Goal: Task Accomplishment & Management: Complete application form

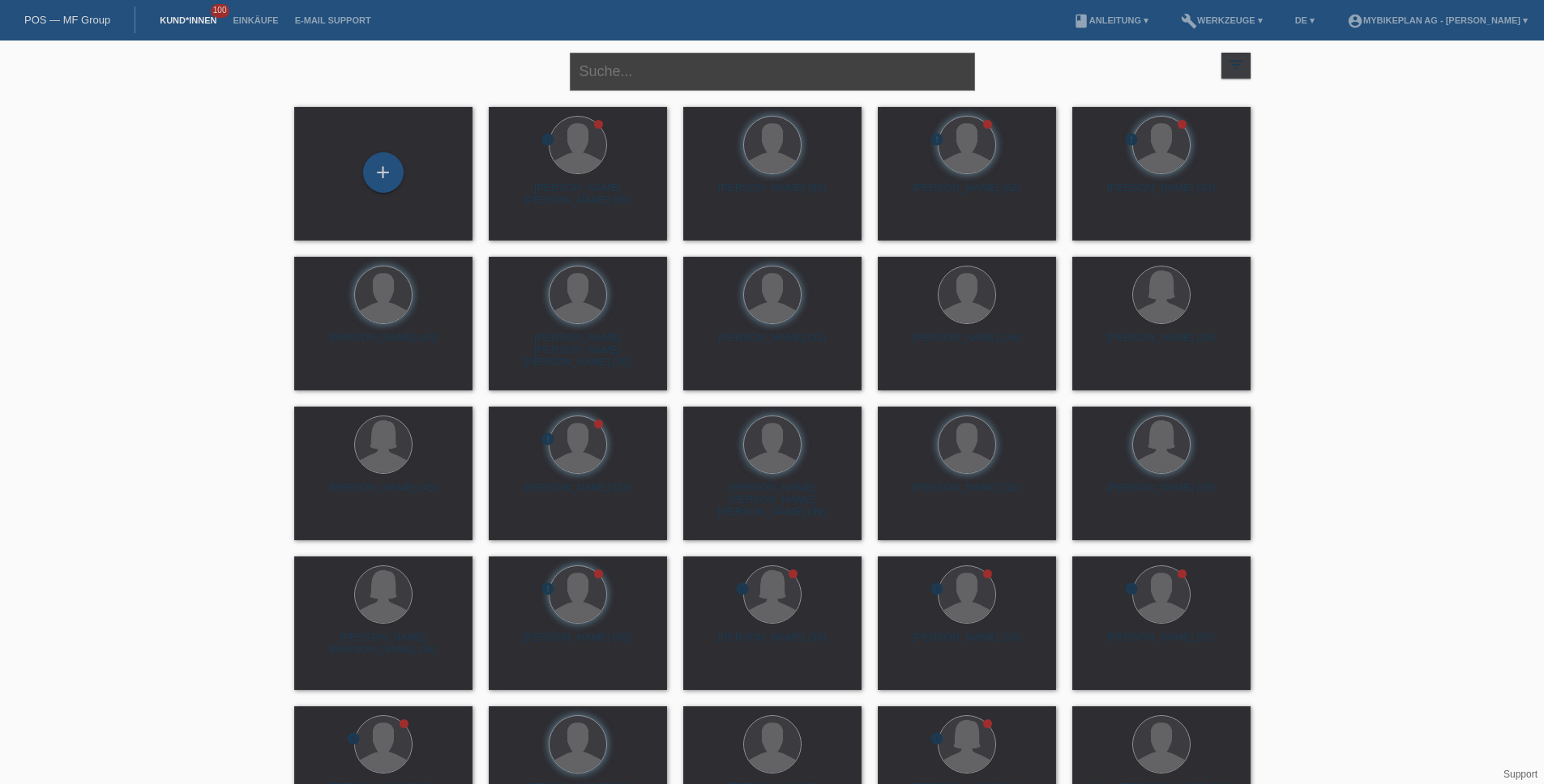
click at [763, 74] on input "text" at bounding box center [772, 72] width 405 height 38
paste input "Nicole Braun"
type input "Nicole Braun"
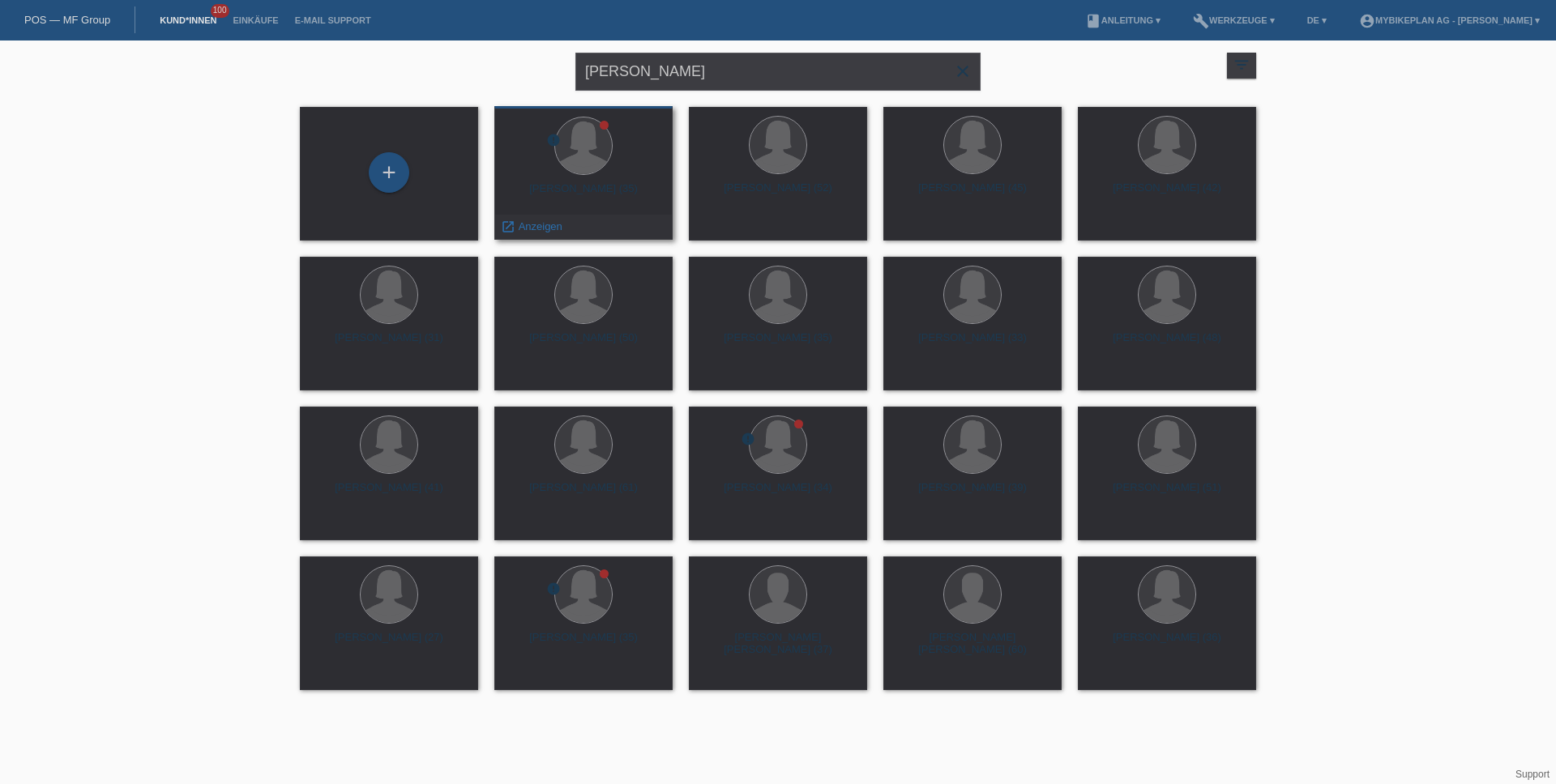
click at [614, 178] on div "error Nicole Fabienne Braun (35) launch Anzeigen" at bounding box center [583, 173] width 178 height 134
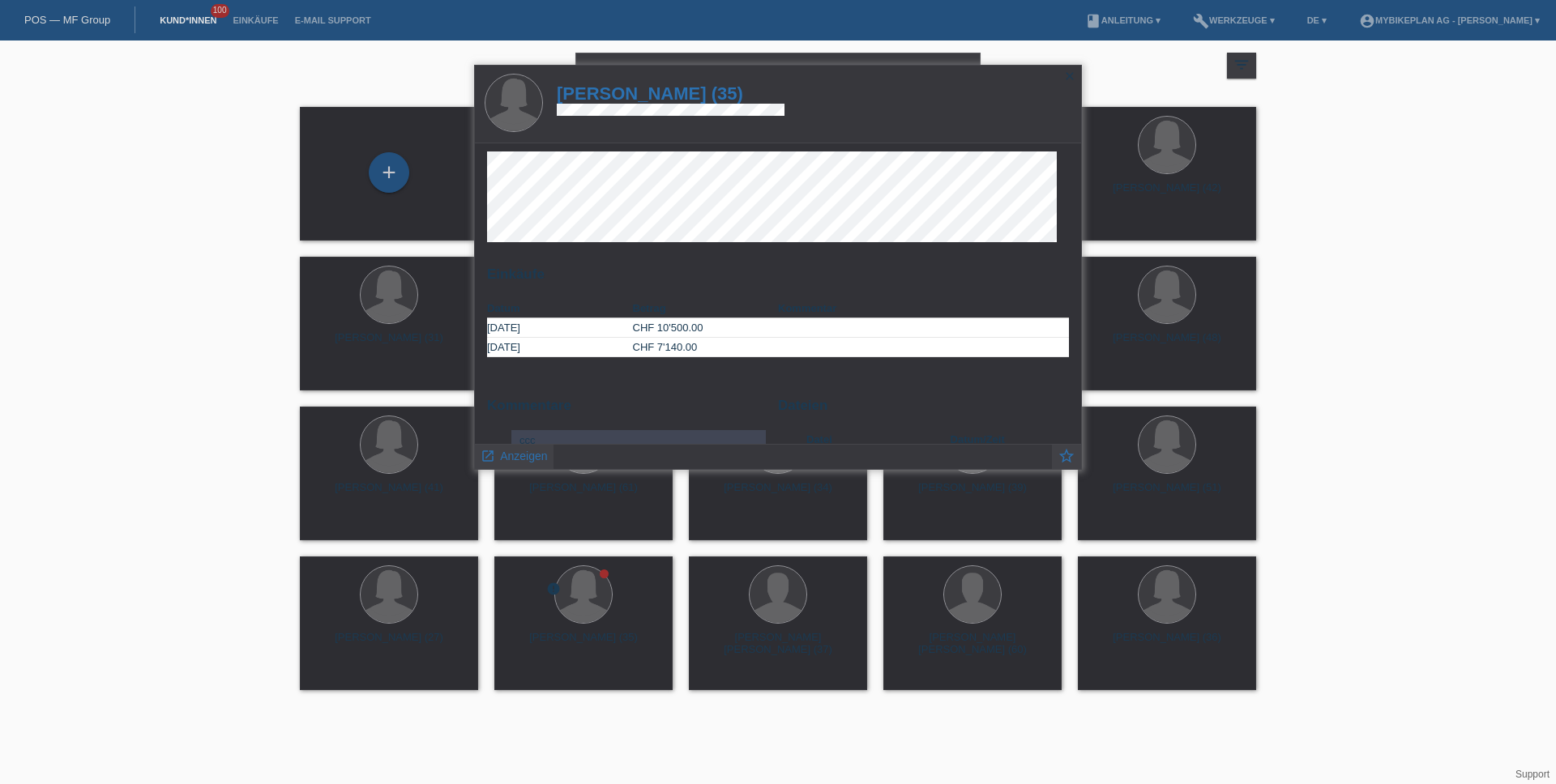
click at [719, 95] on h1 "Nicole Fabienne Braun (35)" at bounding box center [670, 93] width 228 height 20
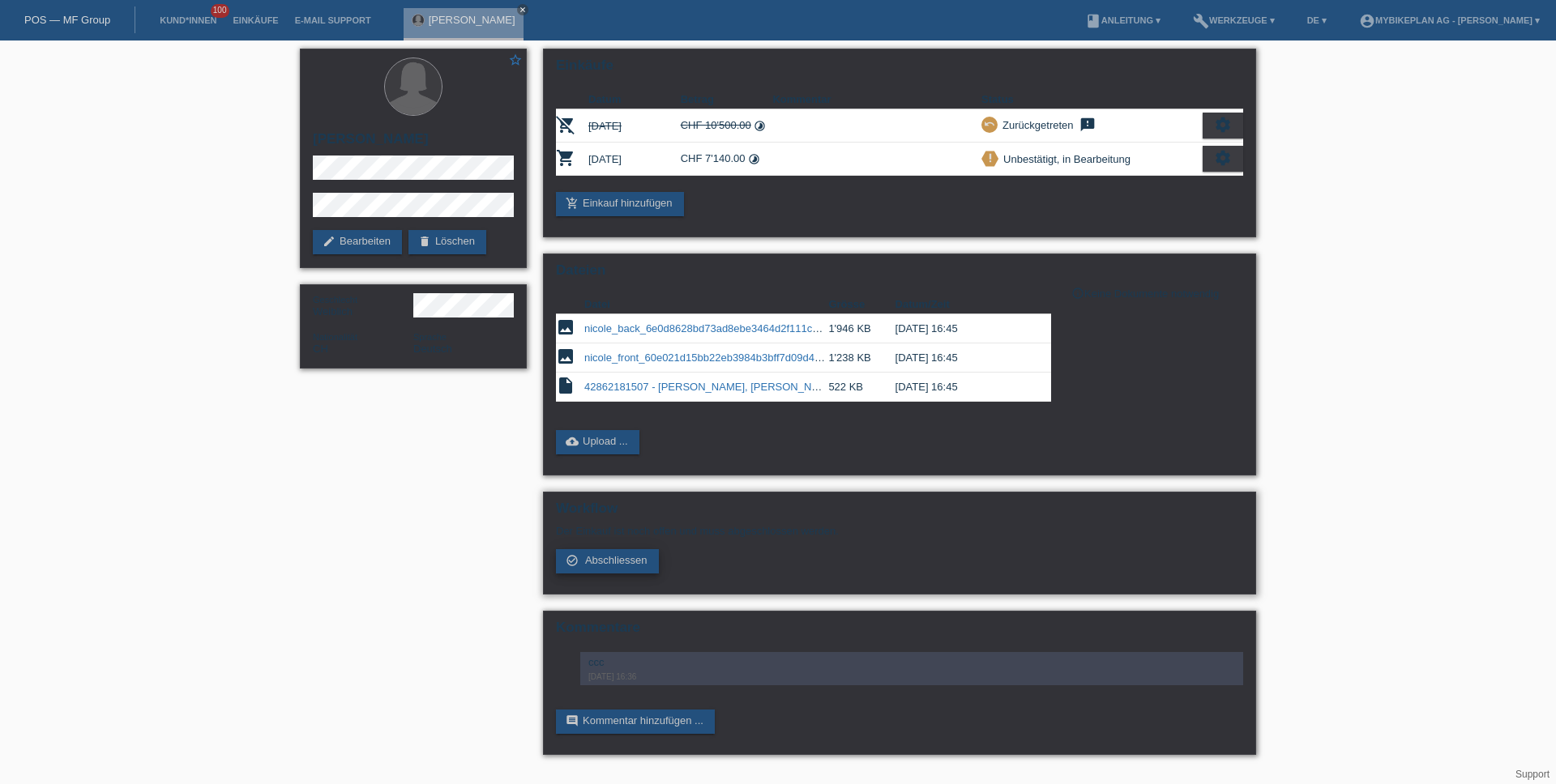
click at [619, 561] on span "Abschliessen" at bounding box center [616, 560] width 62 height 12
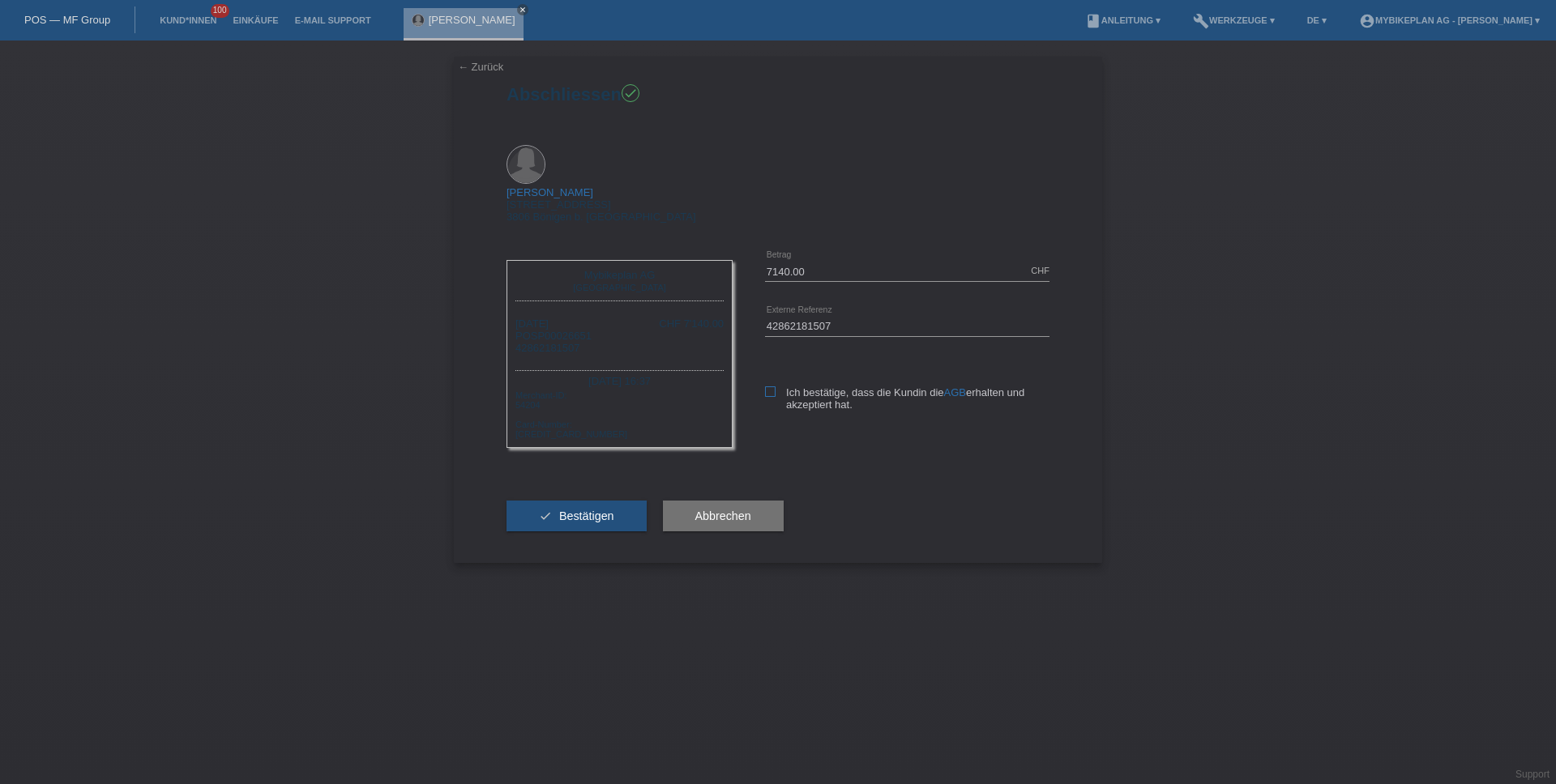
click at [768, 386] on icon at bounding box center [771, 392] width 11 height 11
click at [768, 386] on input "Ich bestätige, dass die Kundin die AGB erhalten und akzeptiert hat." at bounding box center [771, 392] width 11 height 11
checkbox input "true"
click at [613, 510] on span "Bestätigen" at bounding box center [587, 516] width 55 height 13
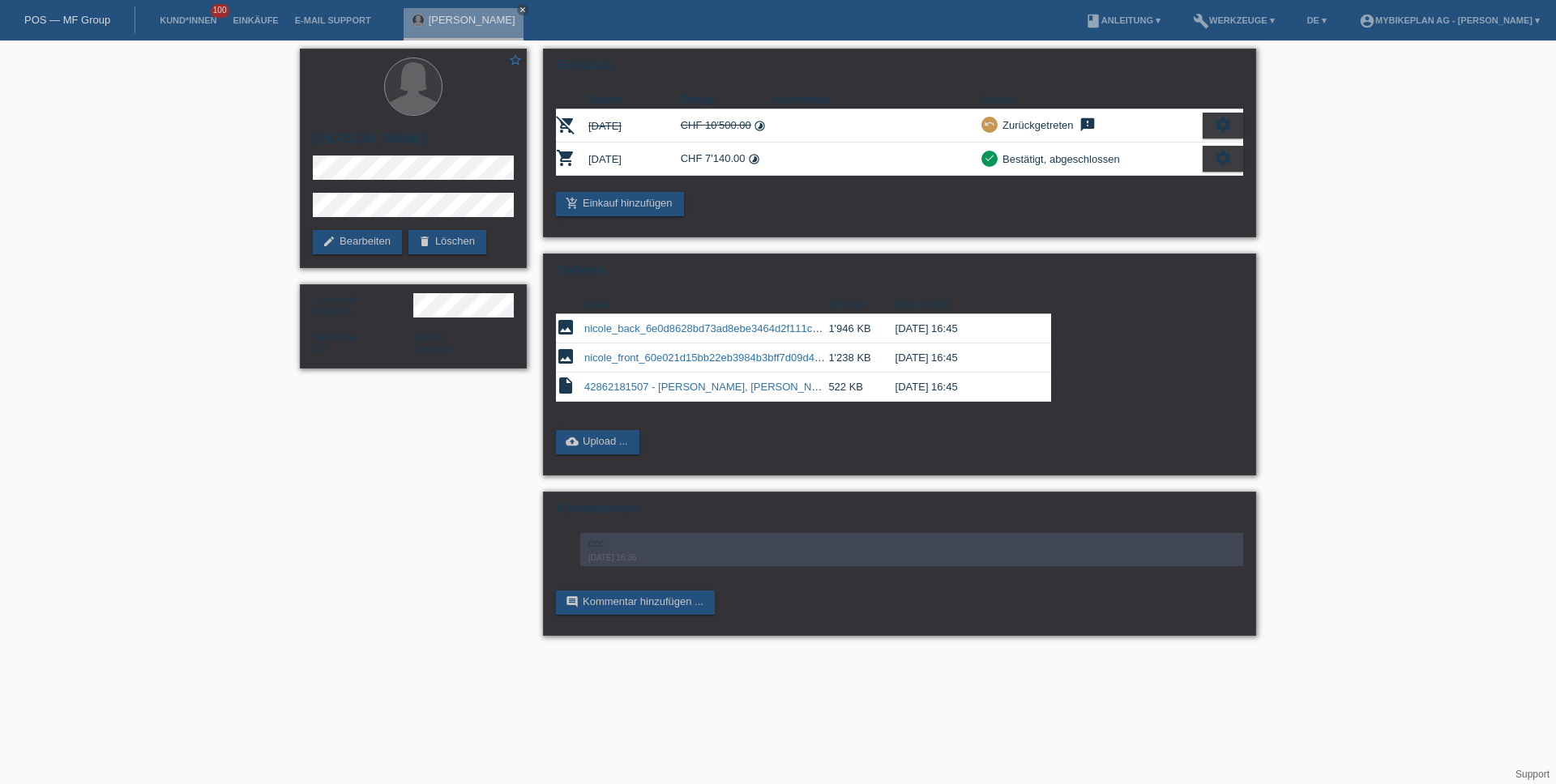
click at [58, 24] on link "POS — MF Group" at bounding box center [68, 19] width 86 height 12
click at [63, 18] on link "POS — MF Group" at bounding box center [68, 19] width 86 height 12
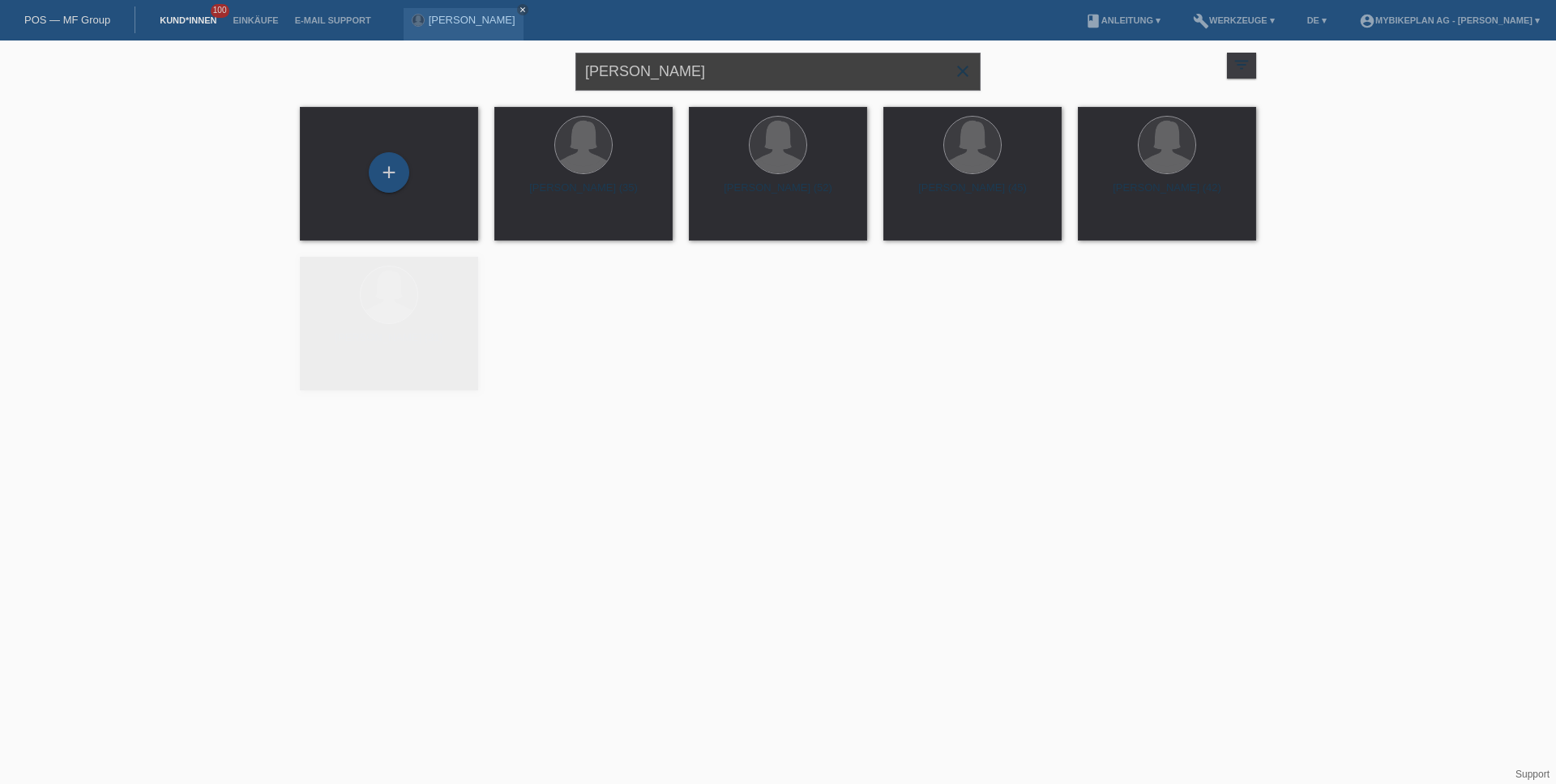
click at [717, 76] on input "[PERSON_NAME]" at bounding box center [778, 72] width 405 height 38
click at [715, 76] on input "[PERSON_NAME]" at bounding box center [778, 72] width 405 height 38
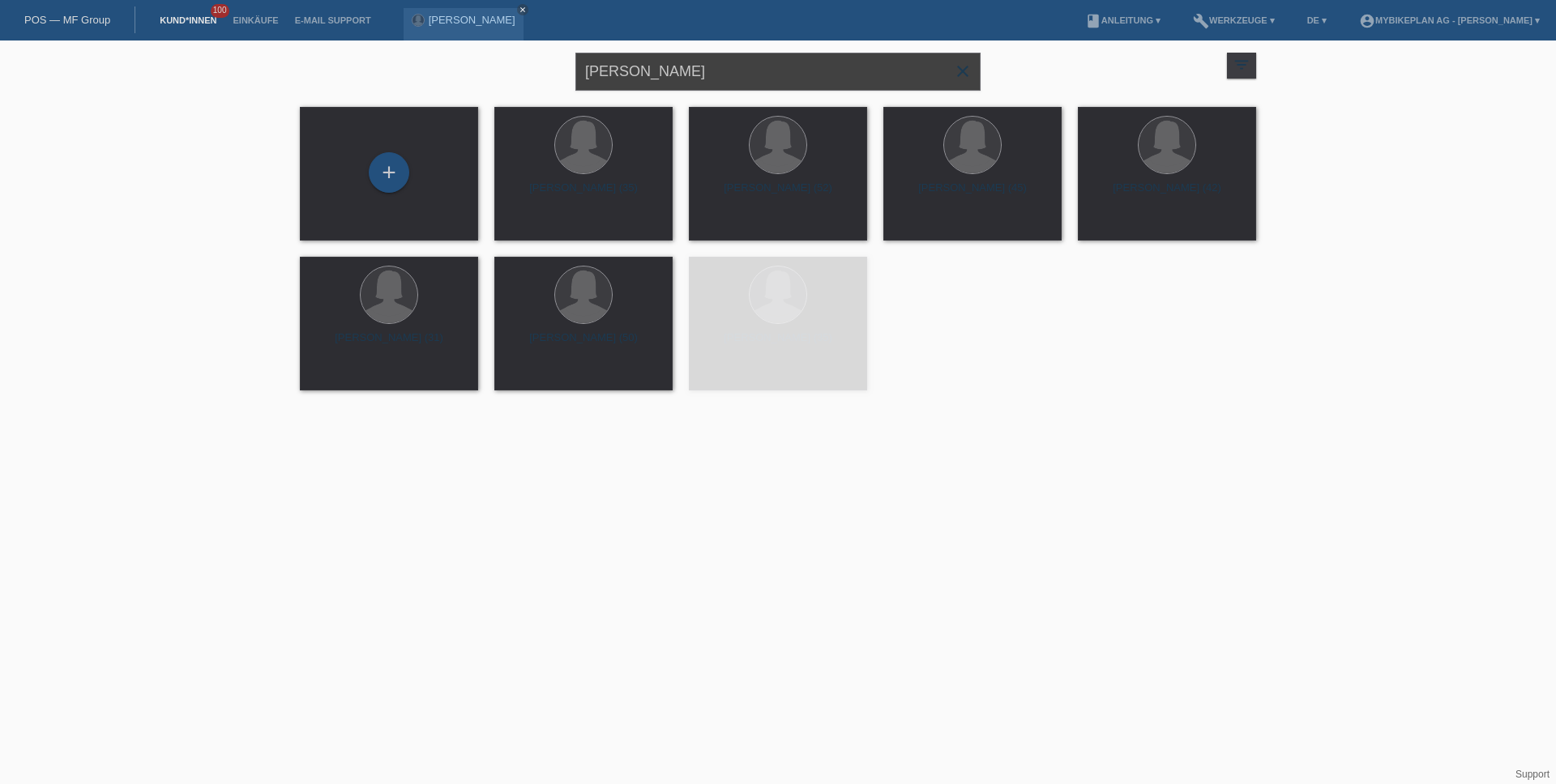
click at [715, 76] on input "[PERSON_NAME]" at bounding box center [778, 72] width 405 height 38
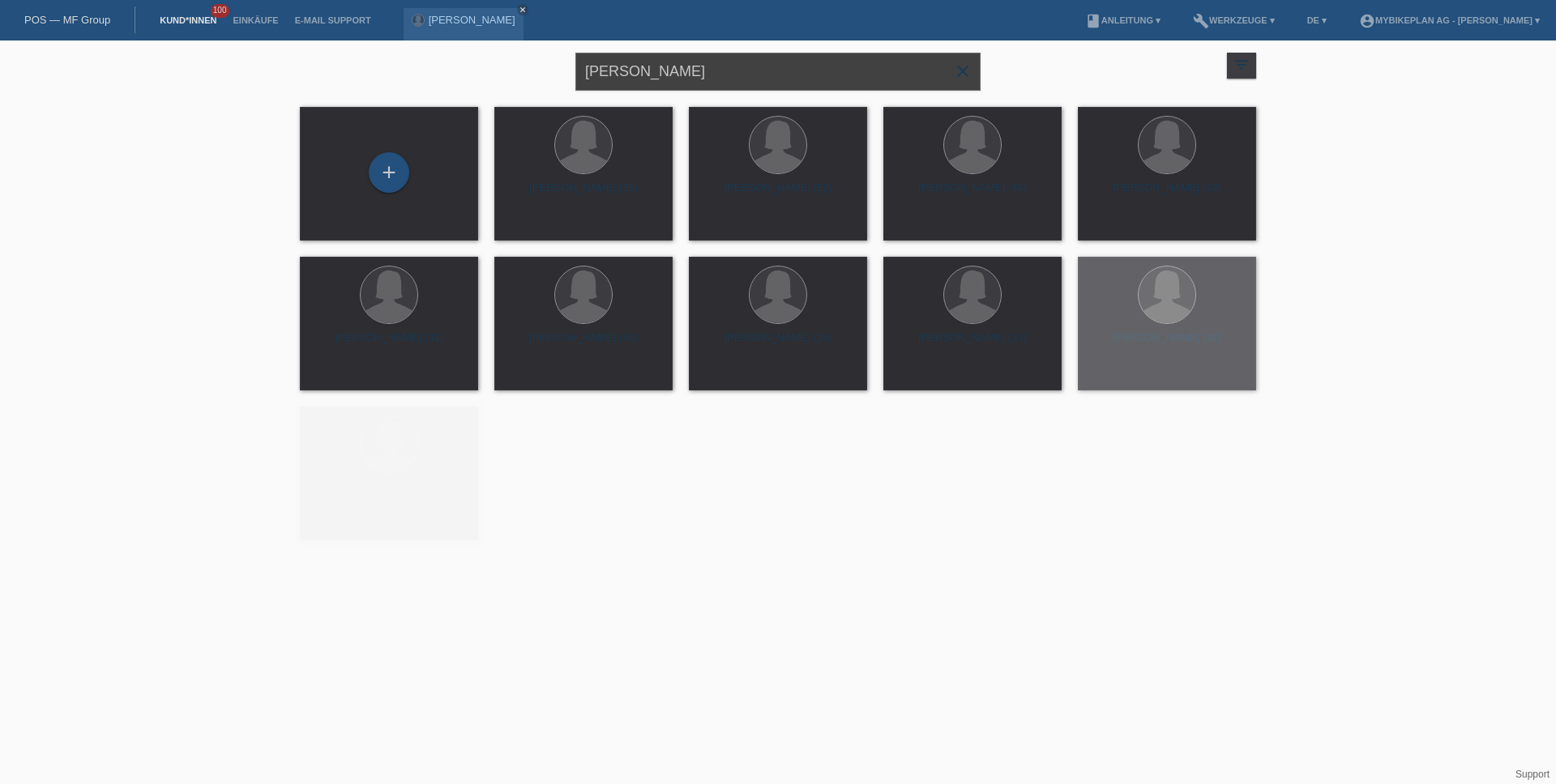
paste input "[PERSON_NAME]"
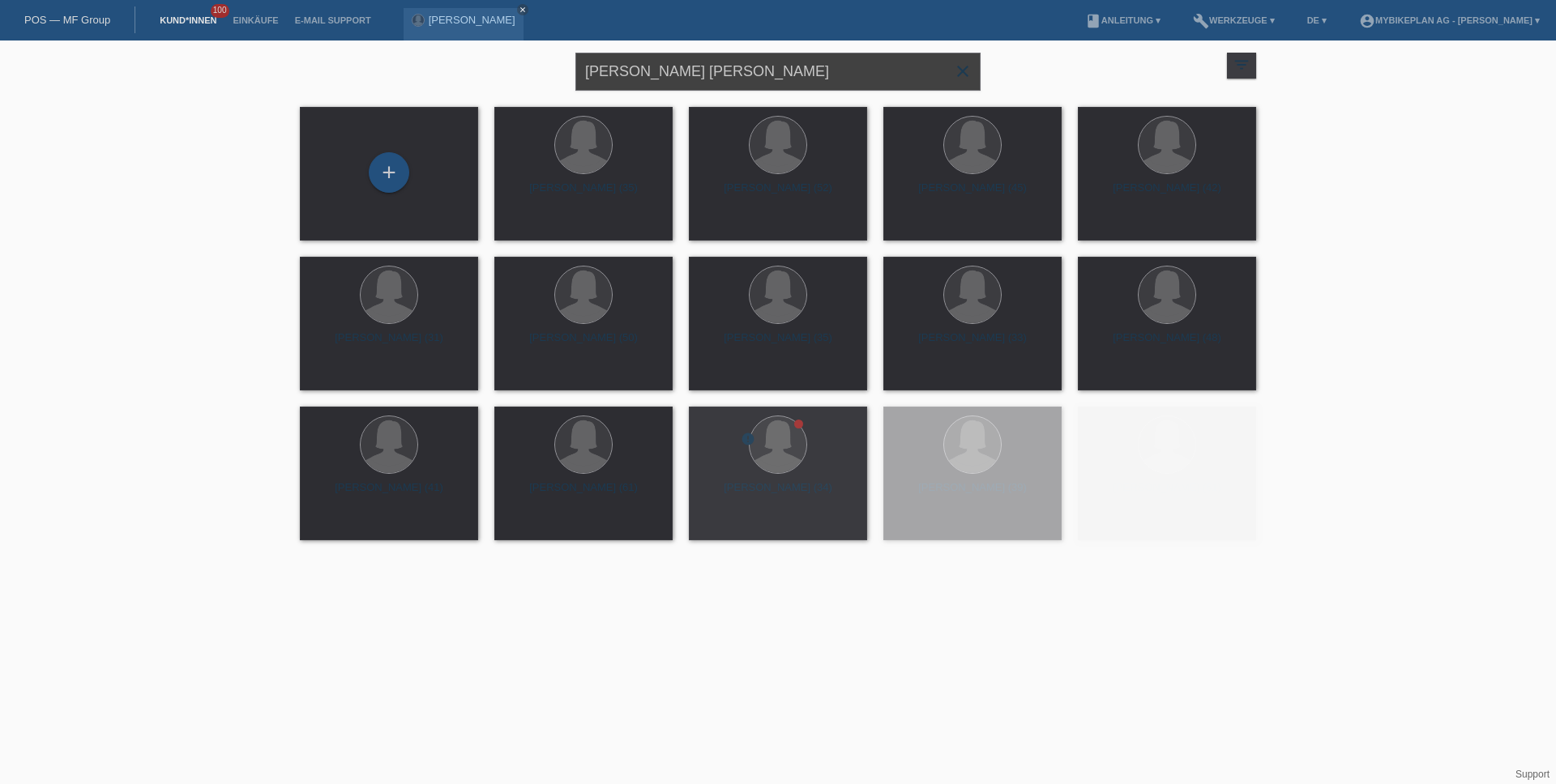
click at [715, 76] on input "Nicole BraunIvana Aeschlimann" at bounding box center [778, 72] width 405 height 38
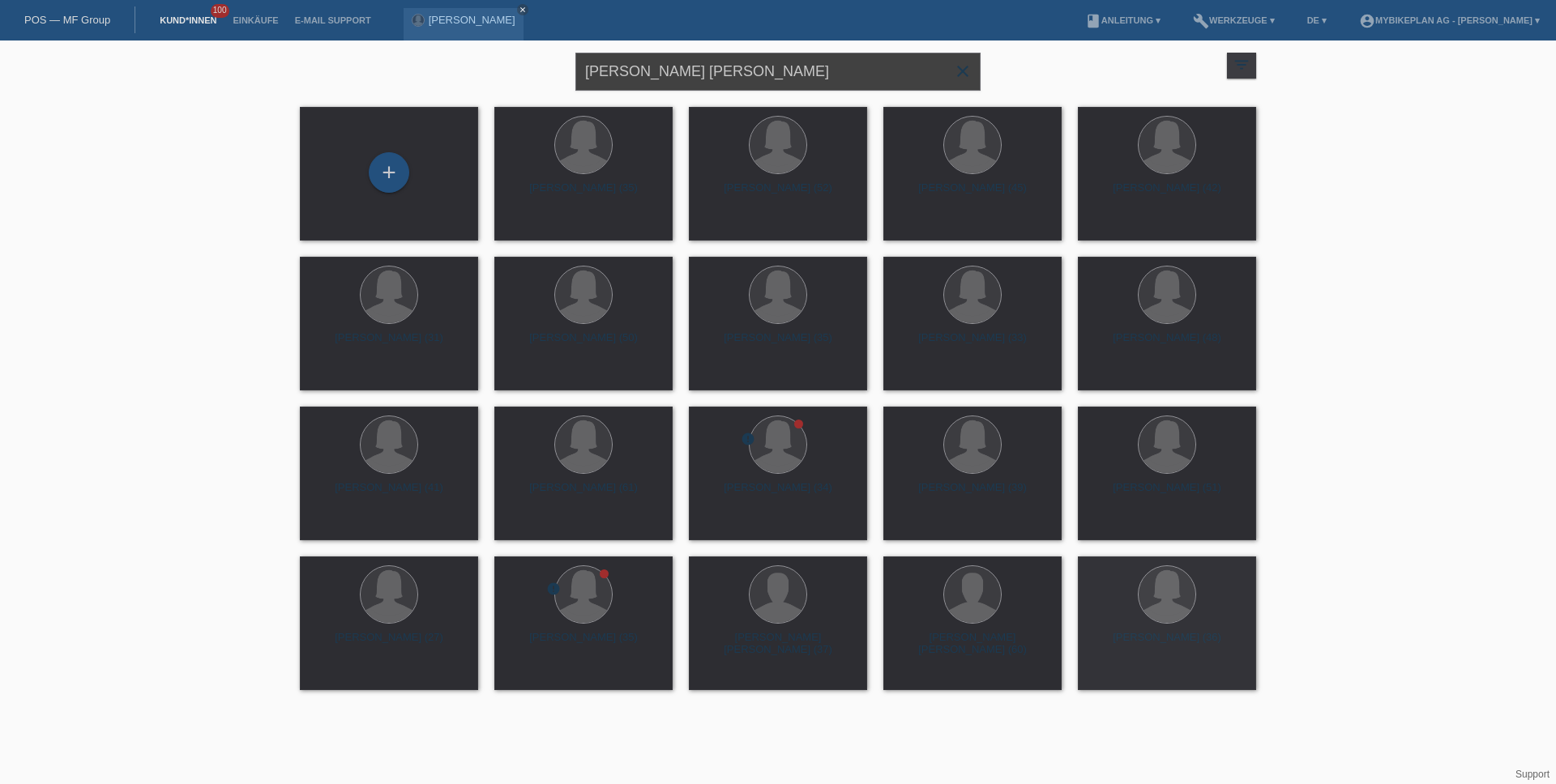
click at [715, 76] on input "Nicole BraunIvana Aeschlimann" at bounding box center [778, 72] width 405 height 38
paste input "text"
type input "[PERSON_NAME]"
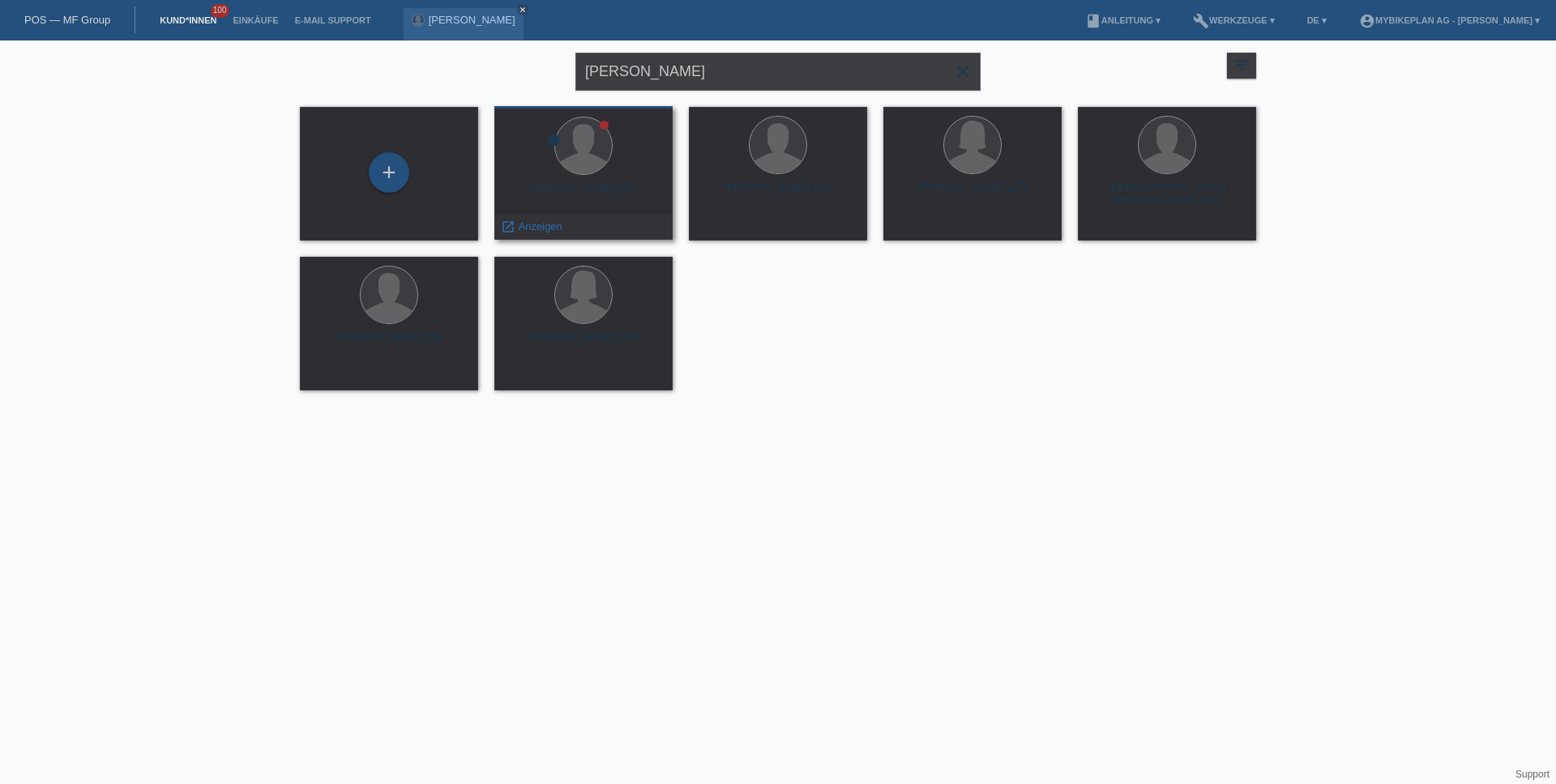
click at [618, 191] on div "Ivana Aeschlimann (42)" at bounding box center [583, 195] width 152 height 26
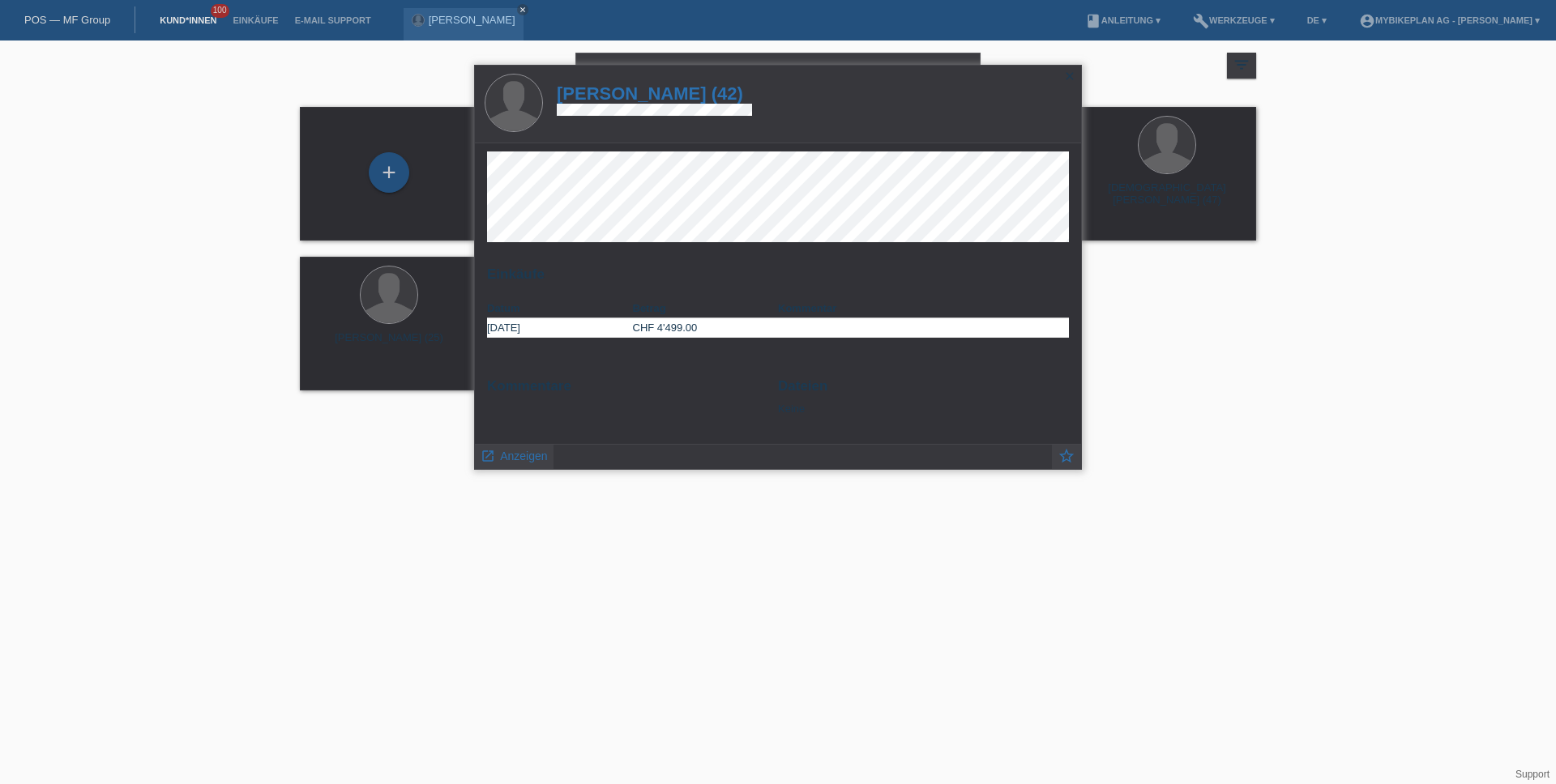
click at [664, 98] on h1 "Ivana Aeschlimann (42)" at bounding box center [654, 93] width 195 height 20
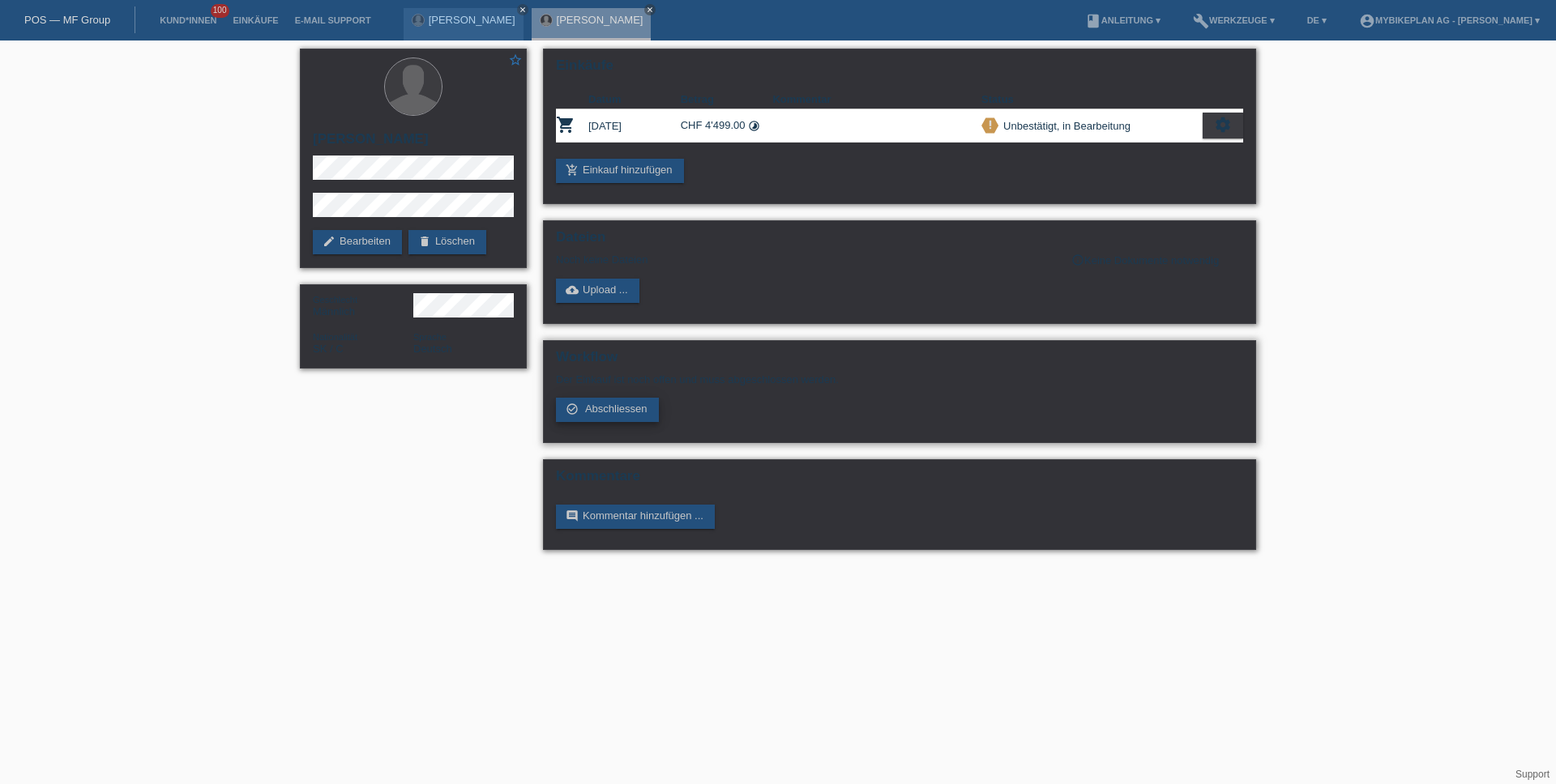
click at [612, 405] on span "Abschliessen" at bounding box center [616, 408] width 62 height 12
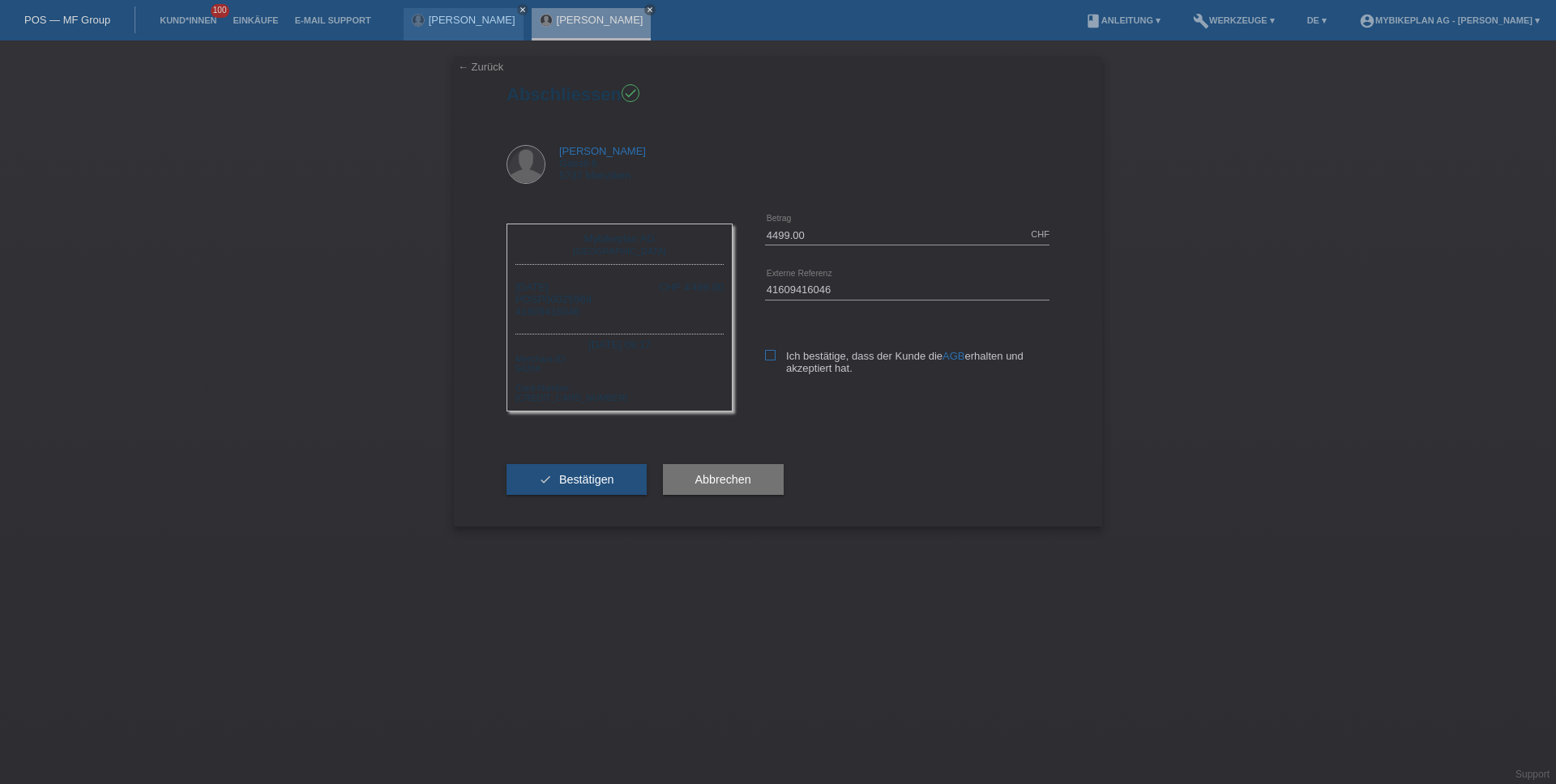
click at [767, 352] on icon at bounding box center [771, 356] width 11 height 11
click at [767, 352] on input "Ich bestätige, dass der Kunde die AGB erhalten und akzeptiert hat." at bounding box center [771, 356] width 11 height 11
checkbox input "true"
click at [596, 476] on span "Bestätigen" at bounding box center [587, 479] width 55 height 13
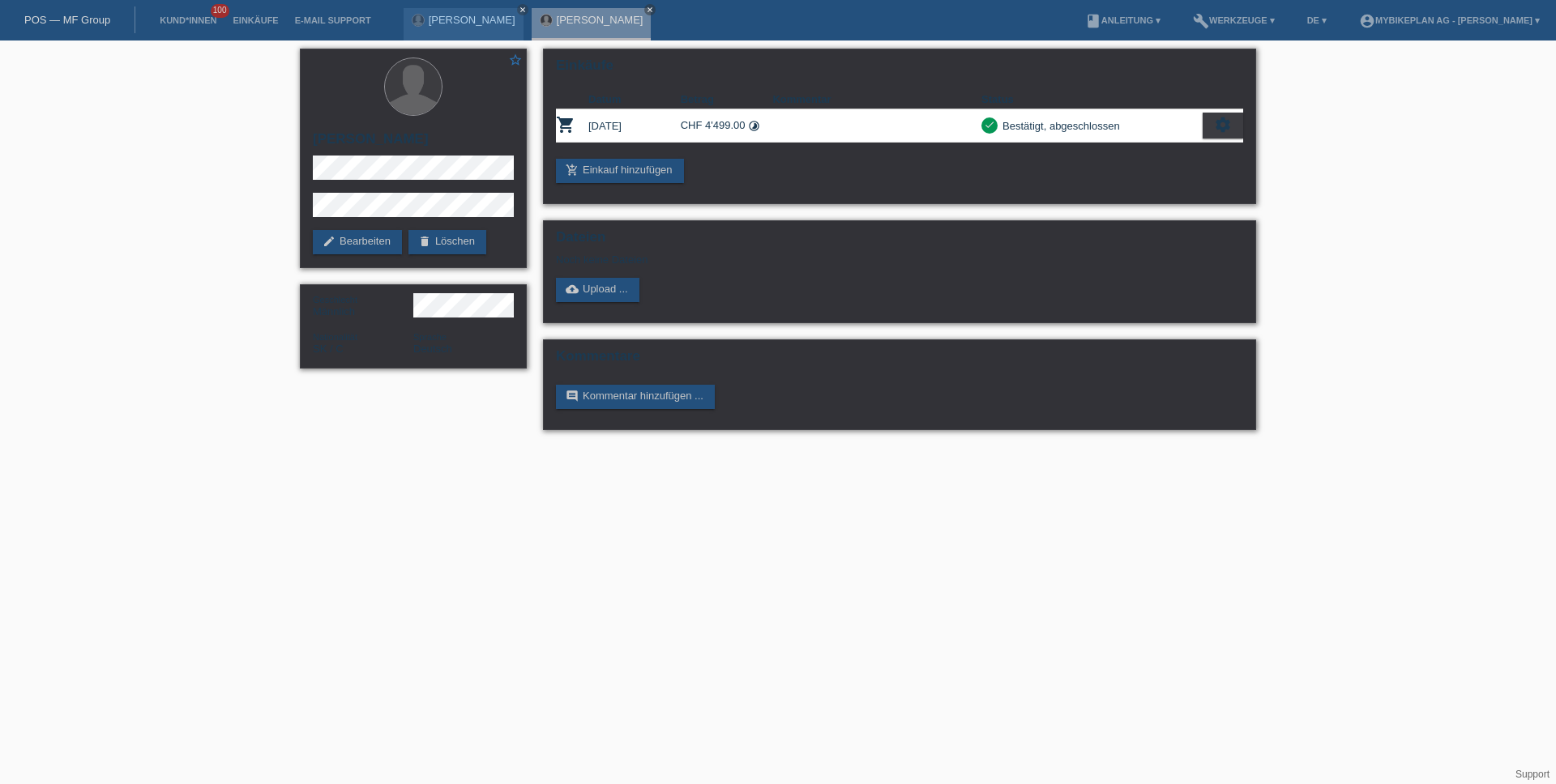
click at [103, 18] on link "POS — MF Group" at bounding box center [68, 19] width 86 height 12
click at [98, 21] on link "POS — MF Group" at bounding box center [68, 19] width 86 height 12
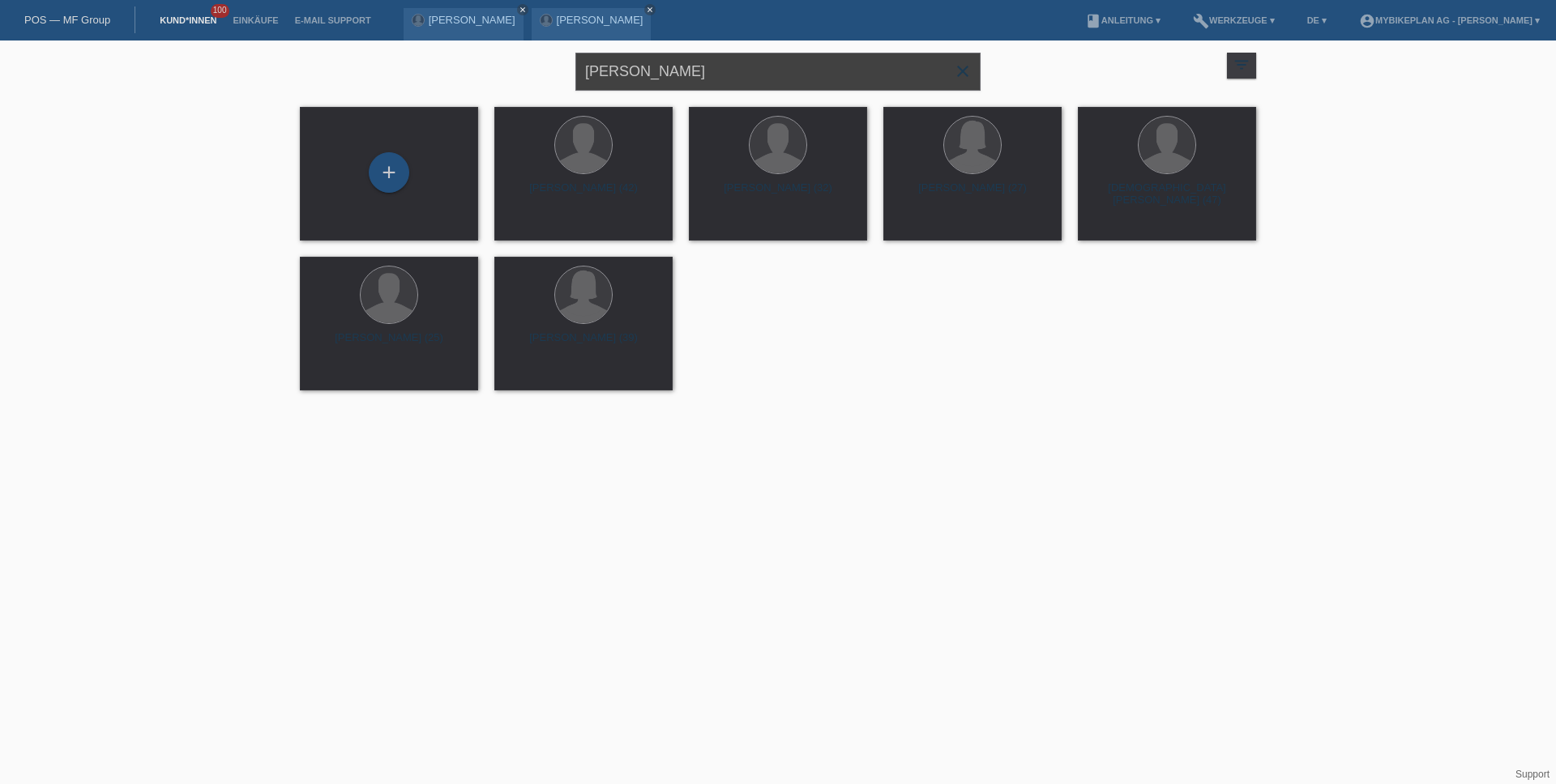
click at [729, 74] on input "[PERSON_NAME]" at bounding box center [778, 72] width 405 height 38
paste input "[PERSON_NAME]"
type input "[PERSON_NAME]"
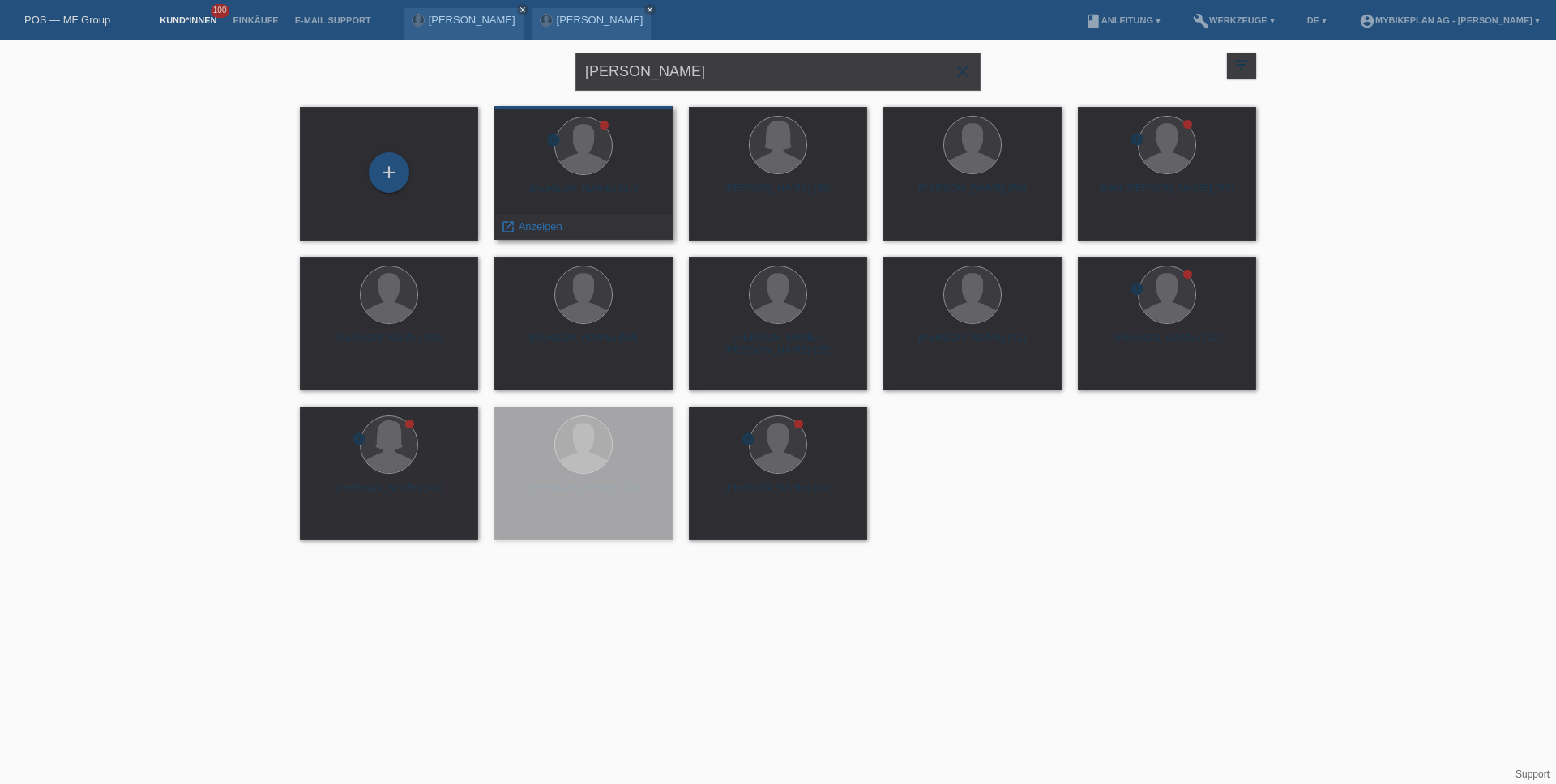
click at [594, 186] on div "[PERSON_NAME] (37)" at bounding box center [583, 195] width 152 height 26
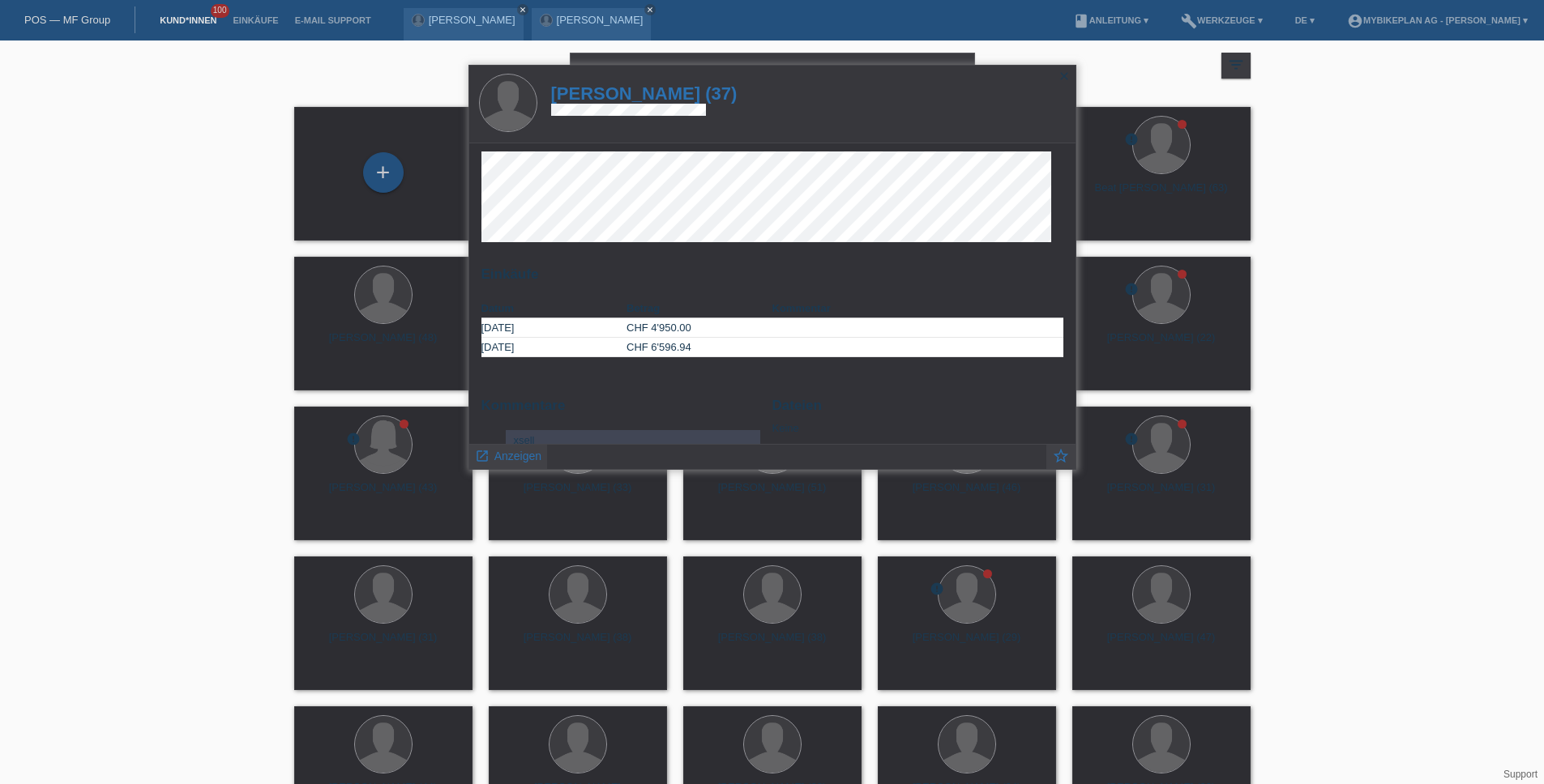
click at [665, 101] on h1 "Fabian Bühler (37)" at bounding box center [644, 93] width 187 height 20
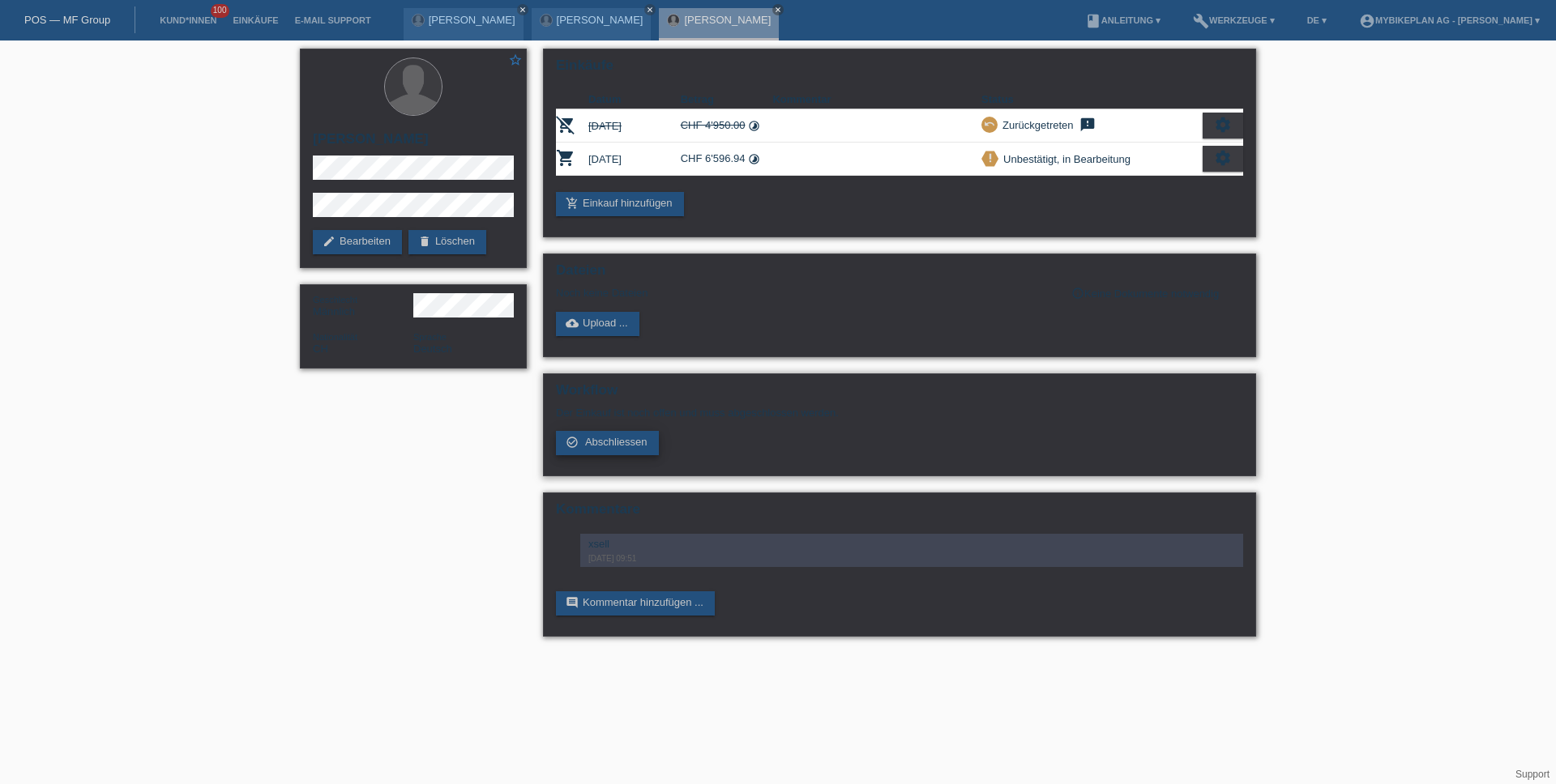
click at [632, 442] on span "Abschliessen" at bounding box center [616, 441] width 62 height 12
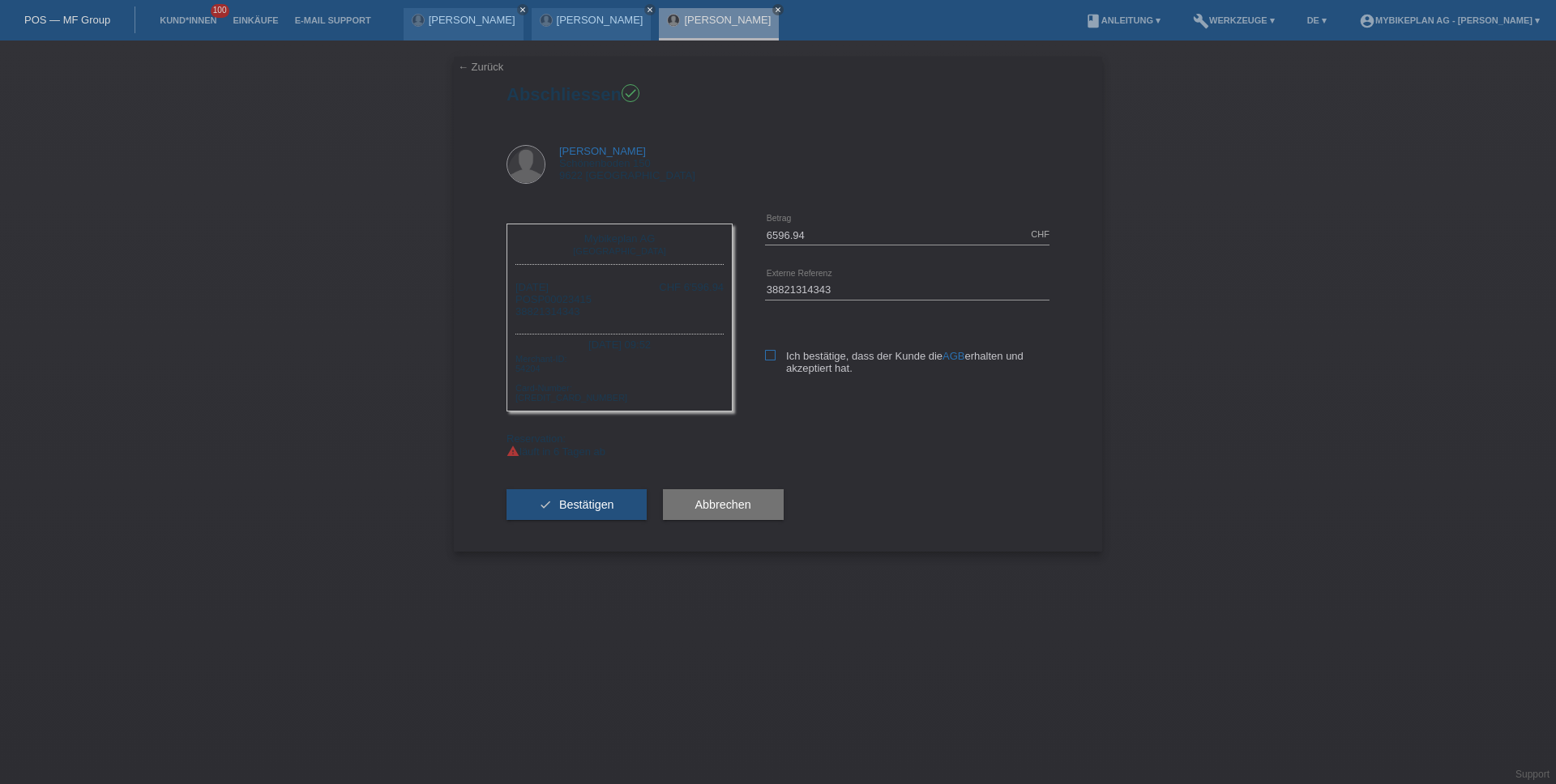
click at [771, 357] on icon at bounding box center [771, 356] width 11 height 11
click at [771, 357] on input "Ich bestätige, dass der Kunde die AGB erhalten und akzeptiert hat." at bounding box center [771, 356] width 11 height 11
checkbox input "true"
click at [600, 503] on span "Bestätigen" at bounding box center [587, 505] width 55 height 13
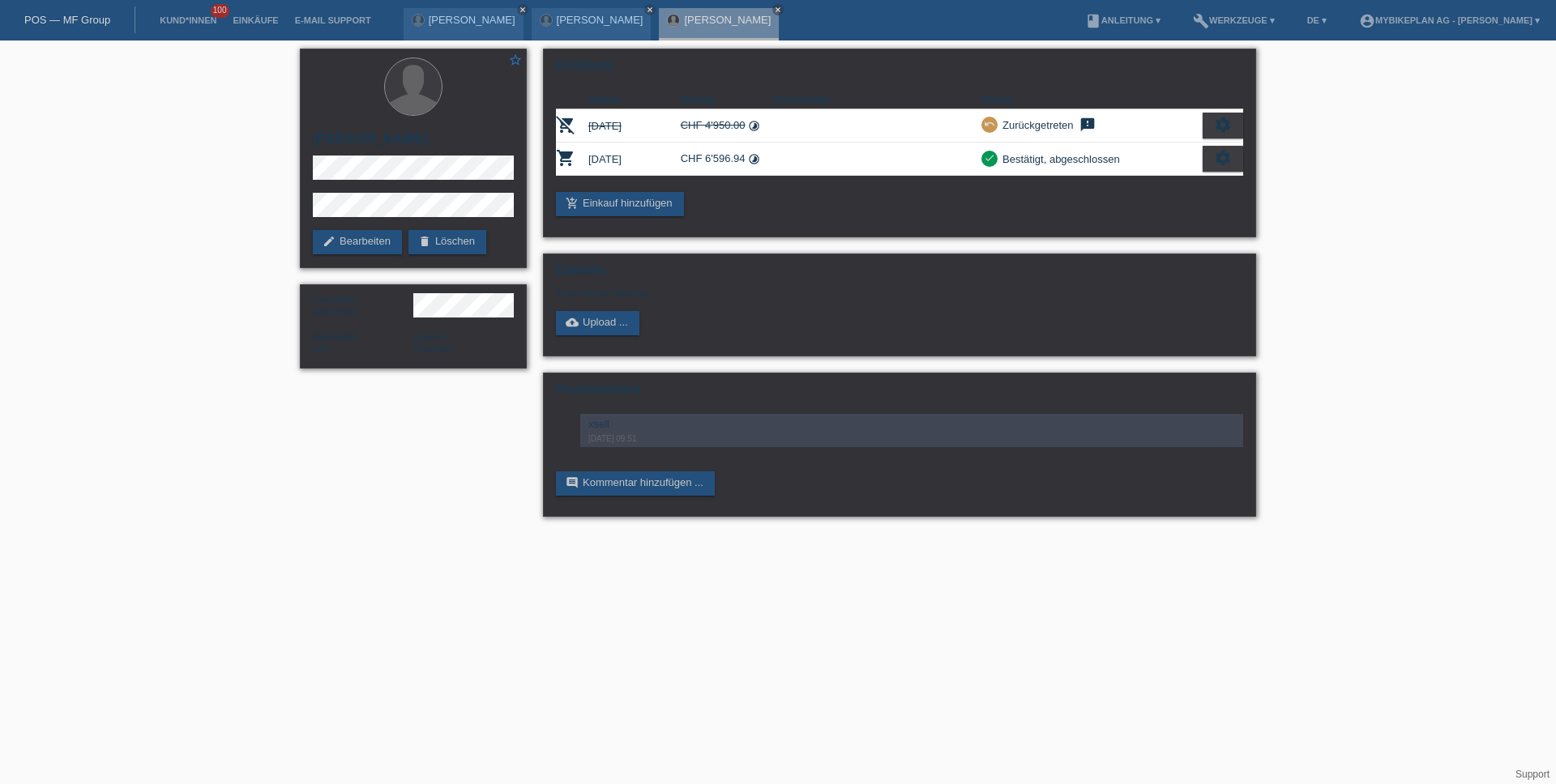
click at [59, 18] on link "POS — MF Group" at bounding box center [68, 19] width 86 height 12
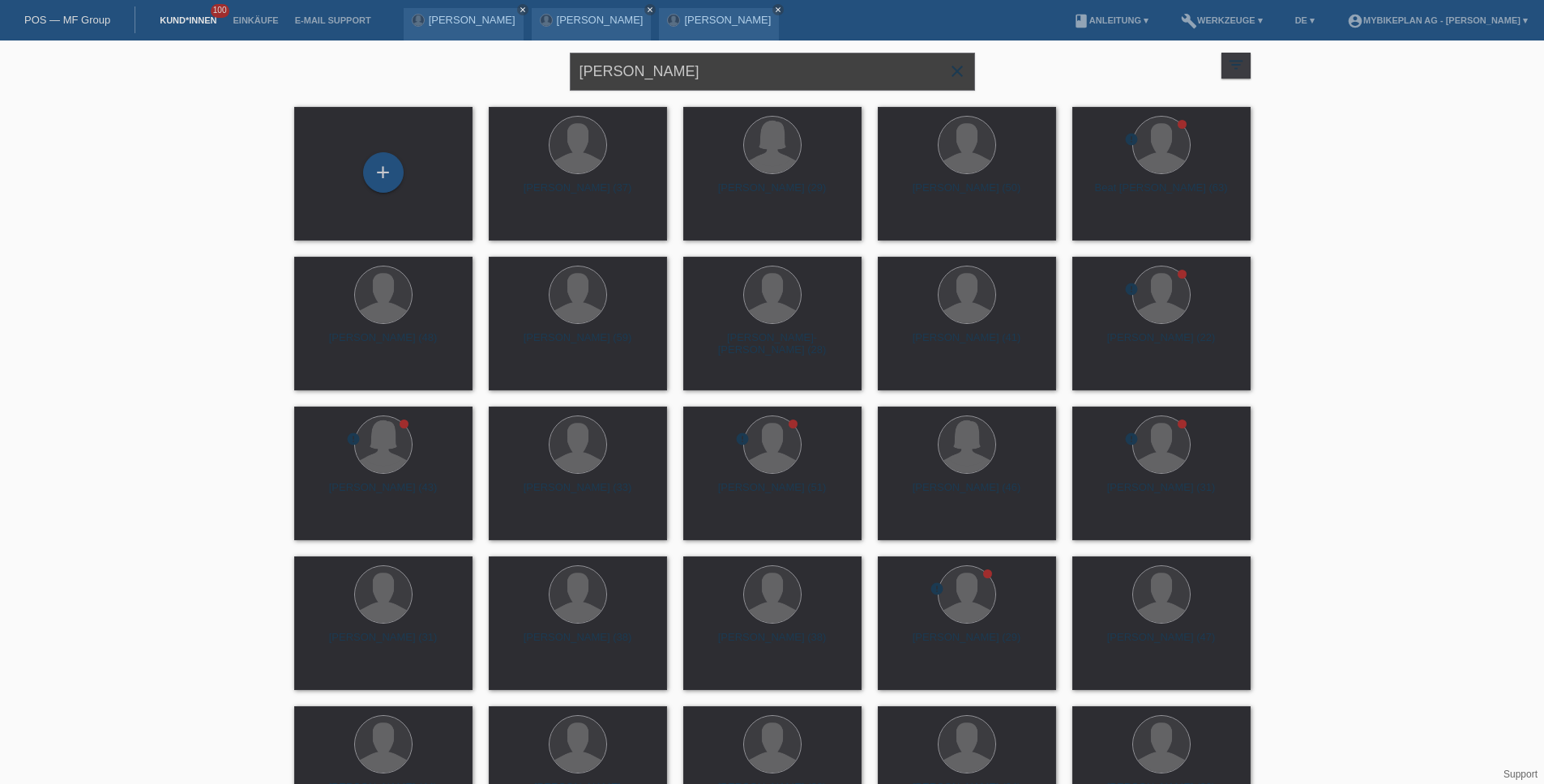
click at [817, 74] on input "[PERSON_NAME]" at bounding box center [772, 72] width 405 height 38
paste input "[PERSON_NAME]"
type input "[PERSON_NAME]"
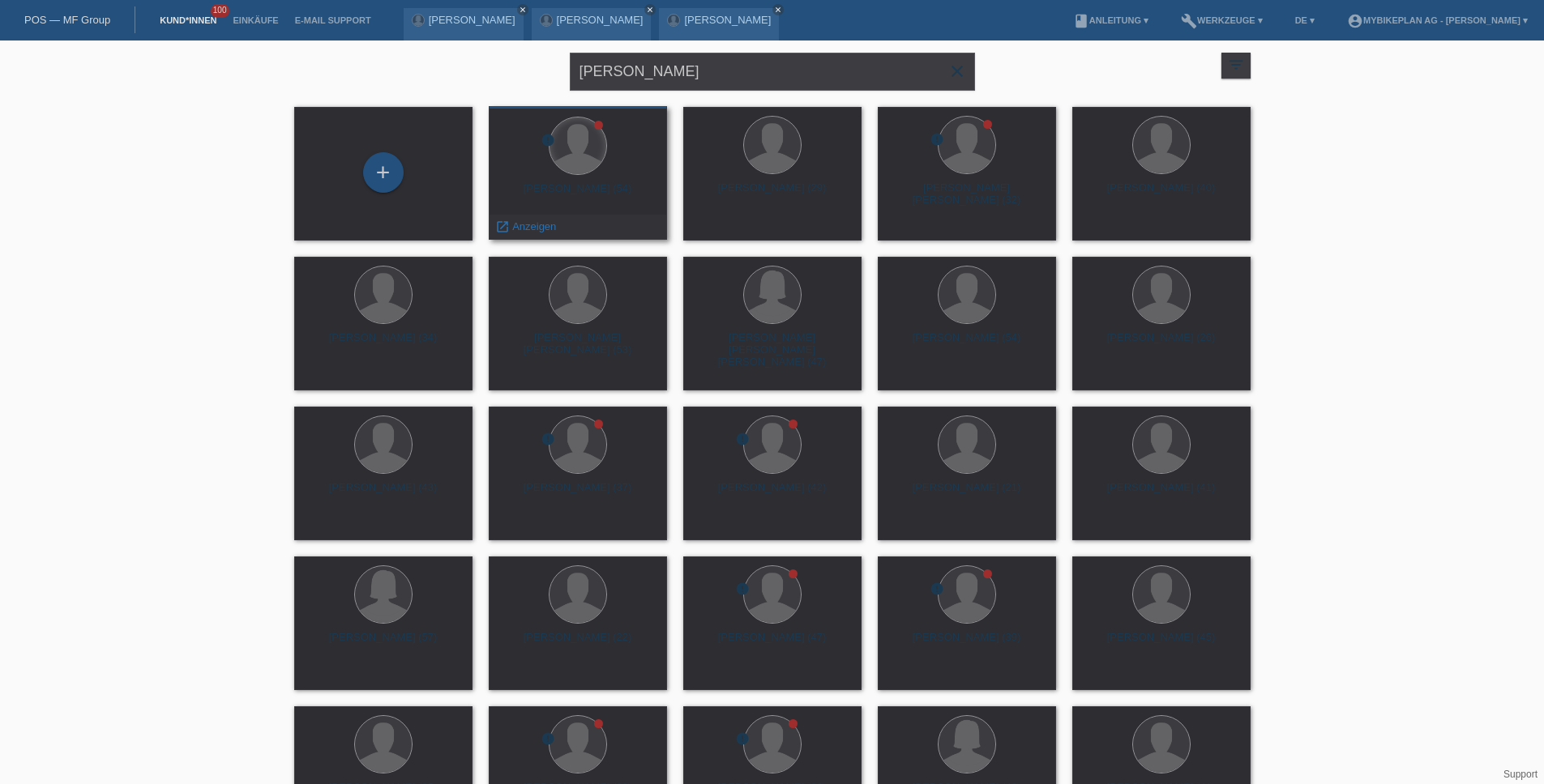
click at [575, 171] on div at bounding box center [578, 145] width 57 height 57
click at [584, 169] on div at bounding box center [578, 145] width 57 height 57
click at [591, 190] on div "Michael Pöll (54)" at bounding box center [578, 195] width 152 height 26
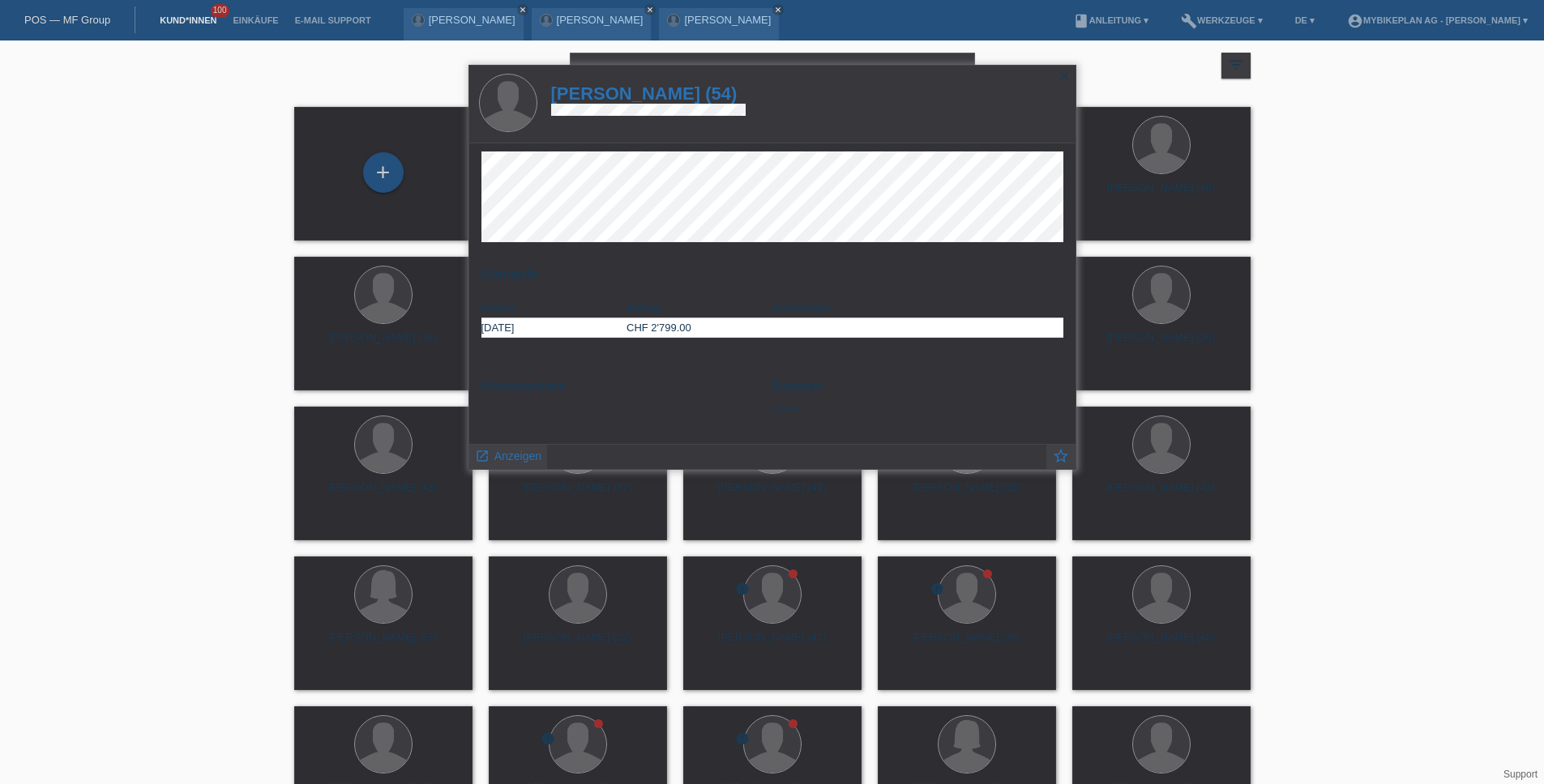
click at [648, 102] on h1 "Michael Pöll (54)" at bounding box center [648, 93] width 195 height 20
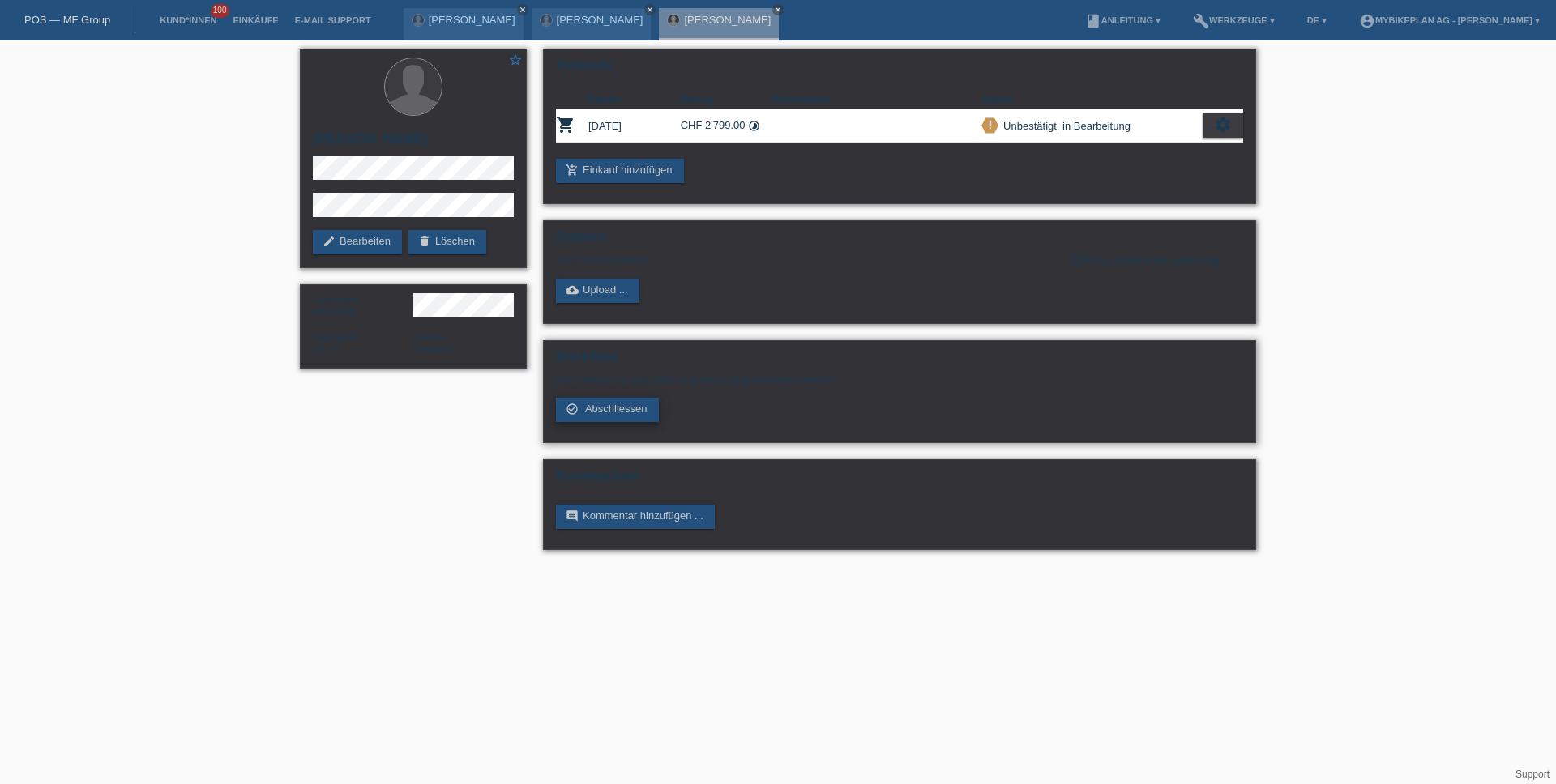
click at [605, 402] on link "check_circle_outline Abschliessen" at bounding box center [607, 410] width 103 height 25
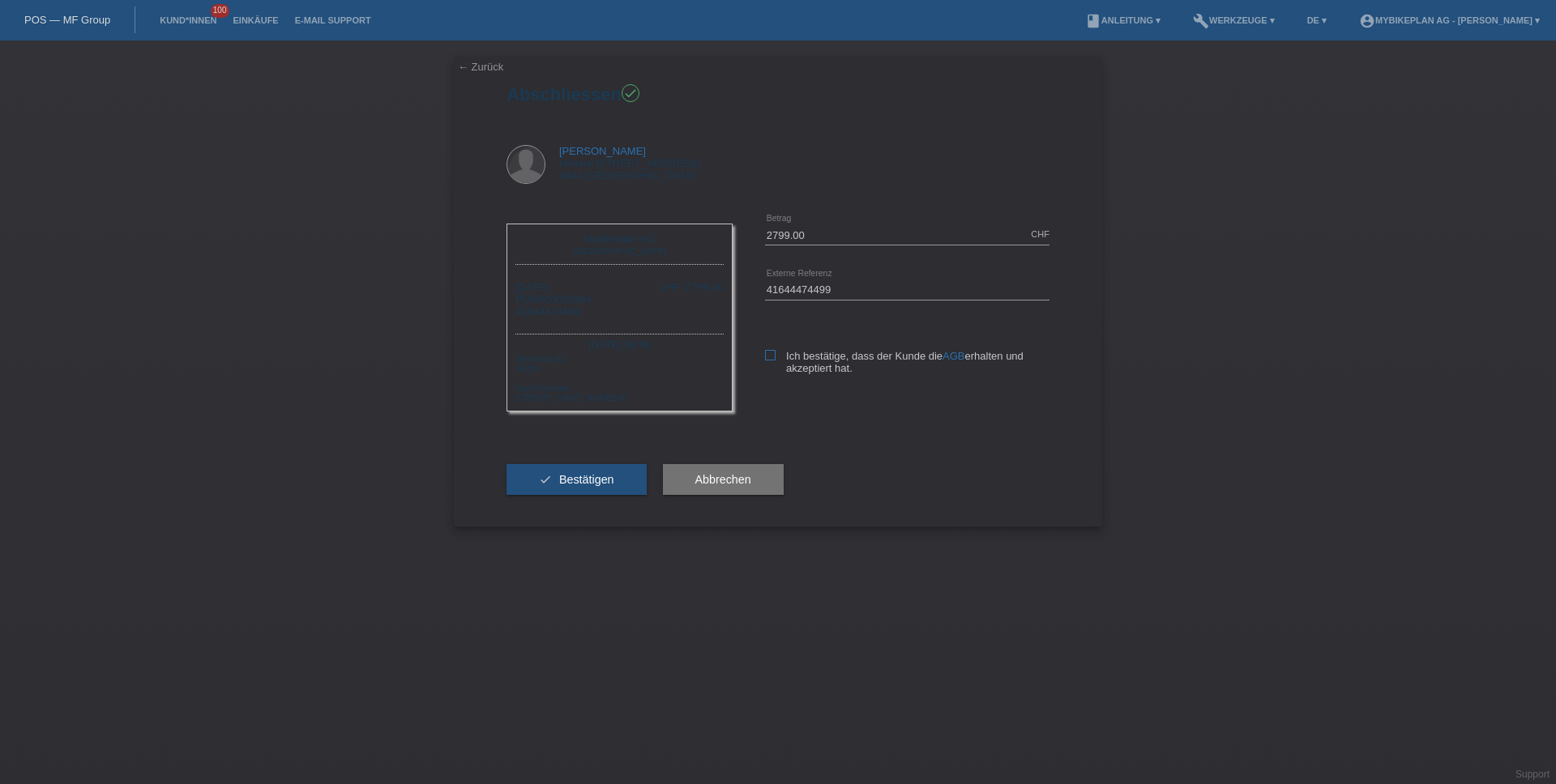
click at [770, 358] on icon at bounding box center [771, 356] width 11 height 11
click at [770, 358] on input "Ich bestätige, dass der Kunde die AGB erhalten und akzeptiert hat." at bounding box center [771, 356] width 11 height 11
checkbox input "true"
click at [612, 494] on button "check Bestätigen" at bounding box center [576, 479] width 140 height 31
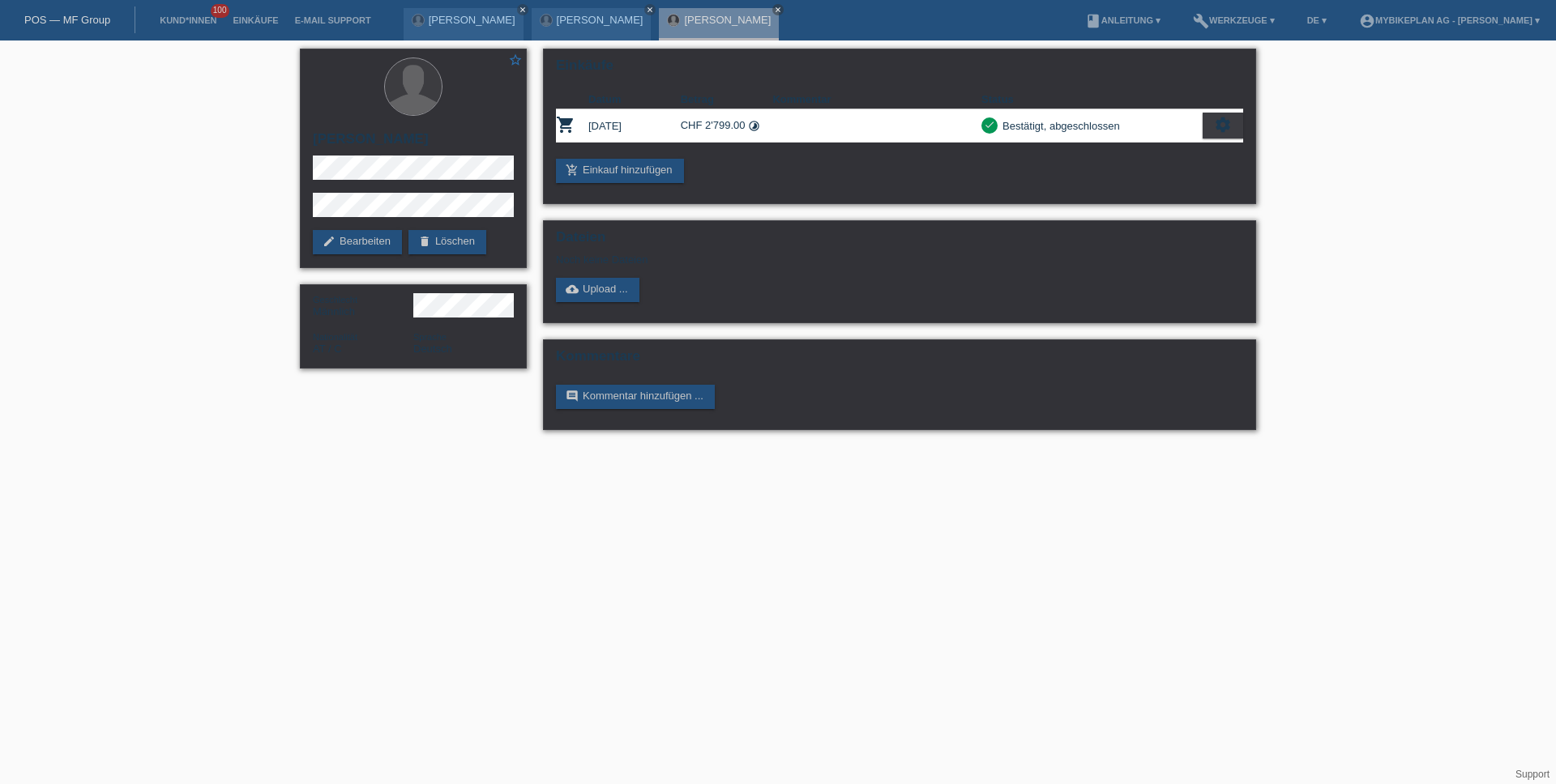
click at [77, 17] on link "POS — MF Group" at bounding box center [68, 19] width 86 height 12
click at [78, 17] on link "POS — MF Group" at bounding box center [68, 19] width 86 height 12
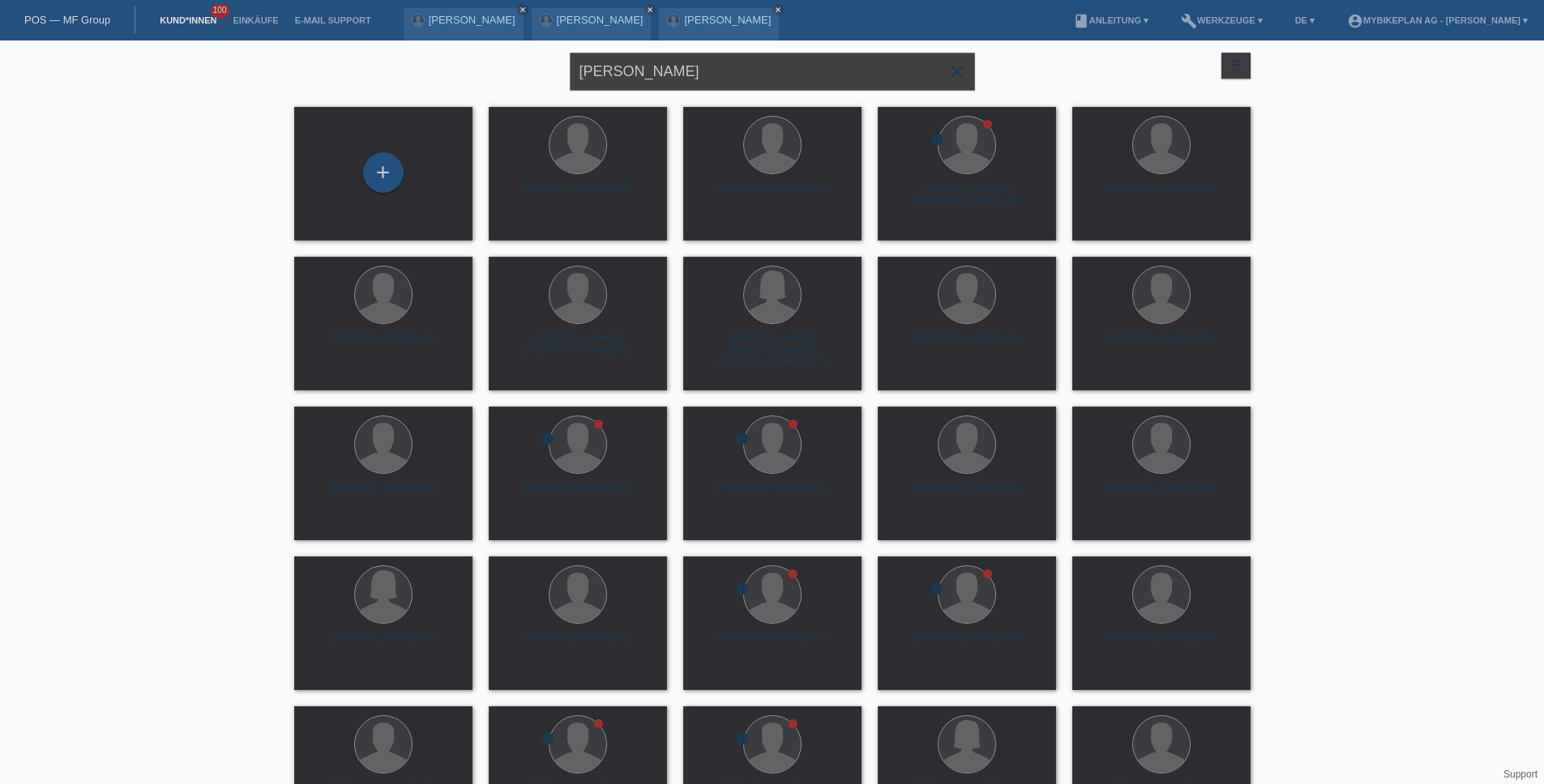
click at [690, 73] on input "[PERSON_NAME]" at bounding box center [772, 72] width 405 height 38
paste input "[PERSON_NAME]"
type input "[PERSON_NAME]"
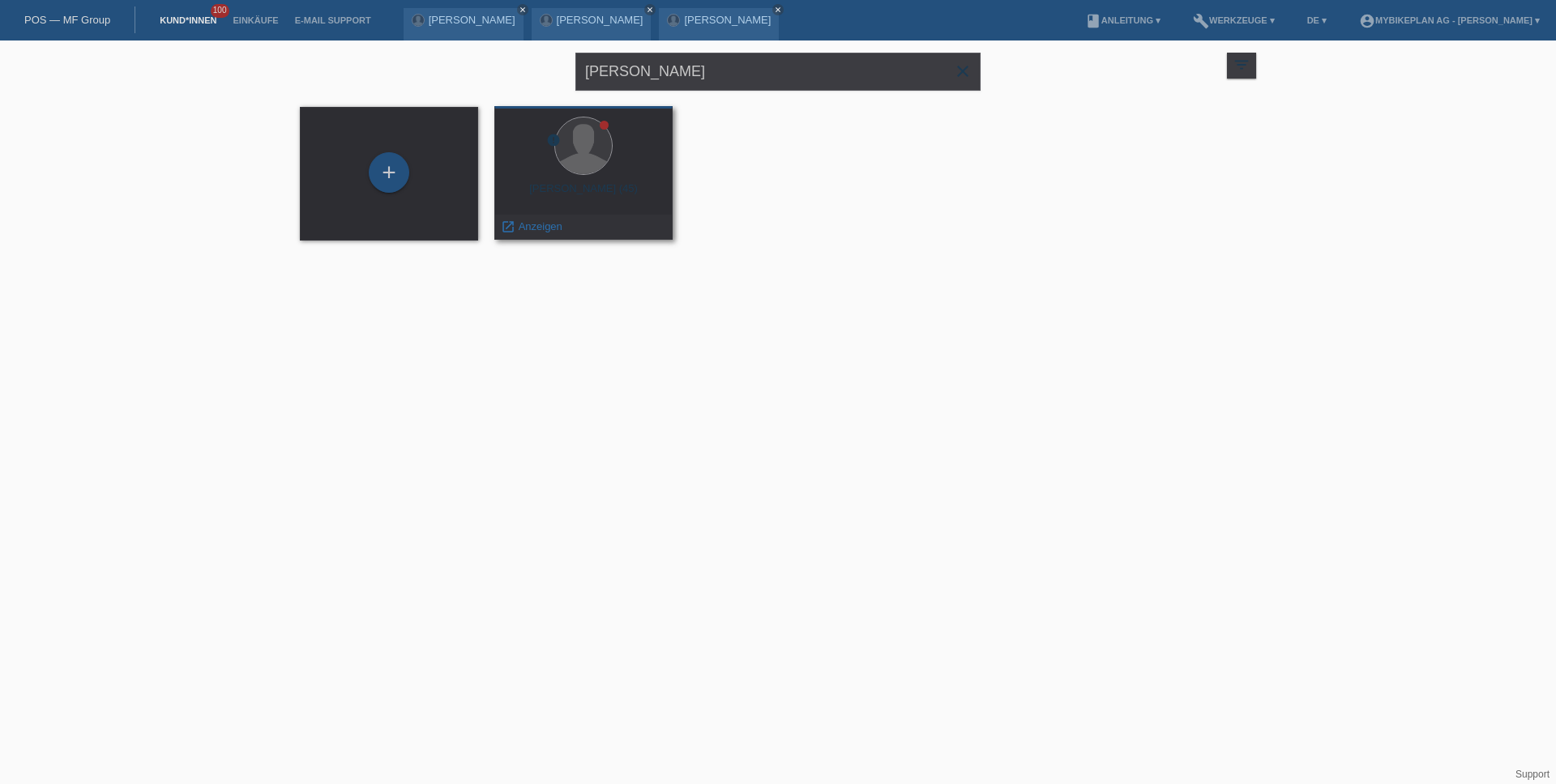
click at [594, 188] on div "Elbasan Palokaj (45)" at bounding box center [583, 195] width 152 height 26
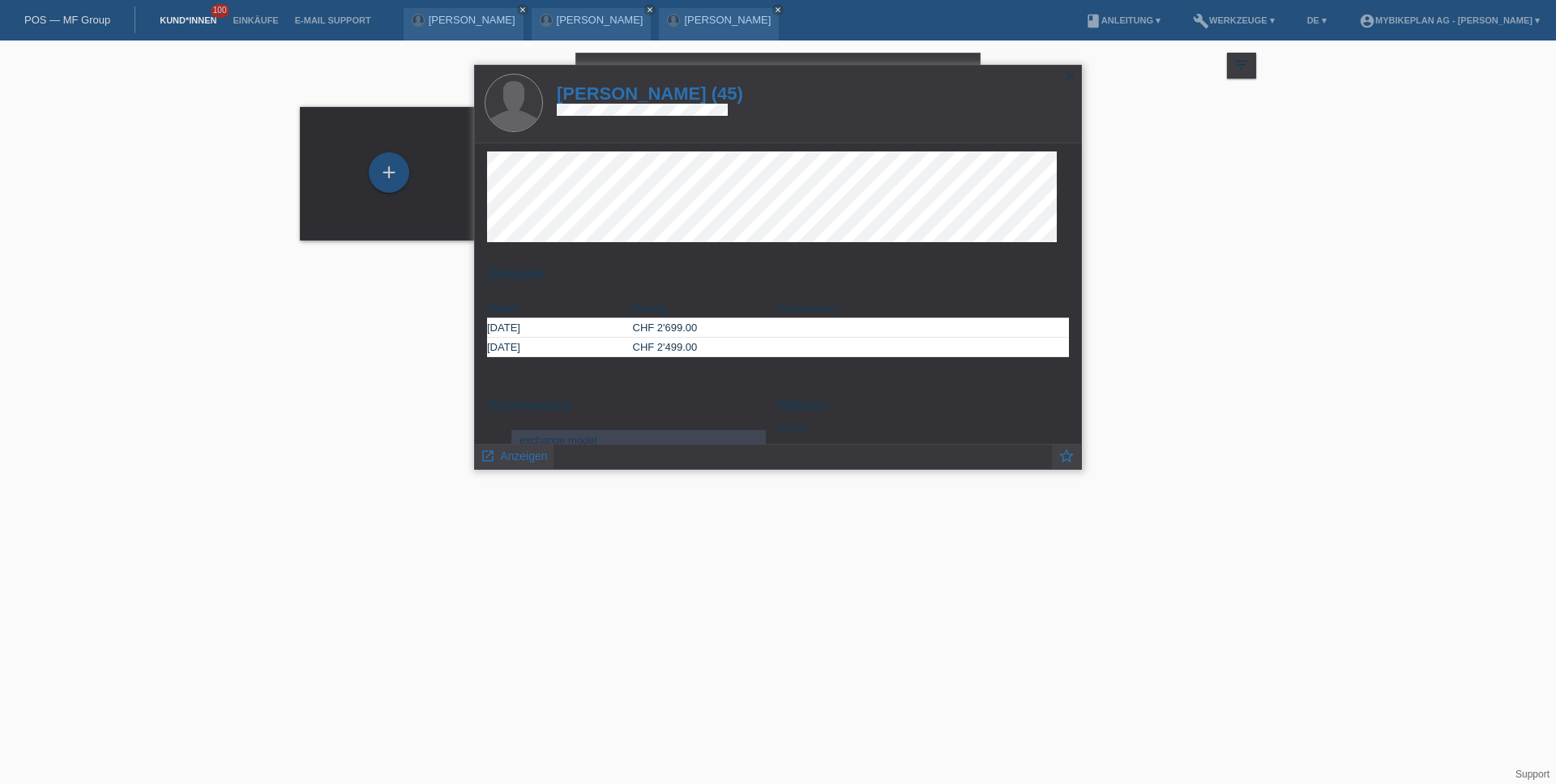
click at [682, 88] on h1 "Elbasan Palokaj (45)" at bounding box center [650, 93] width 187 height 20
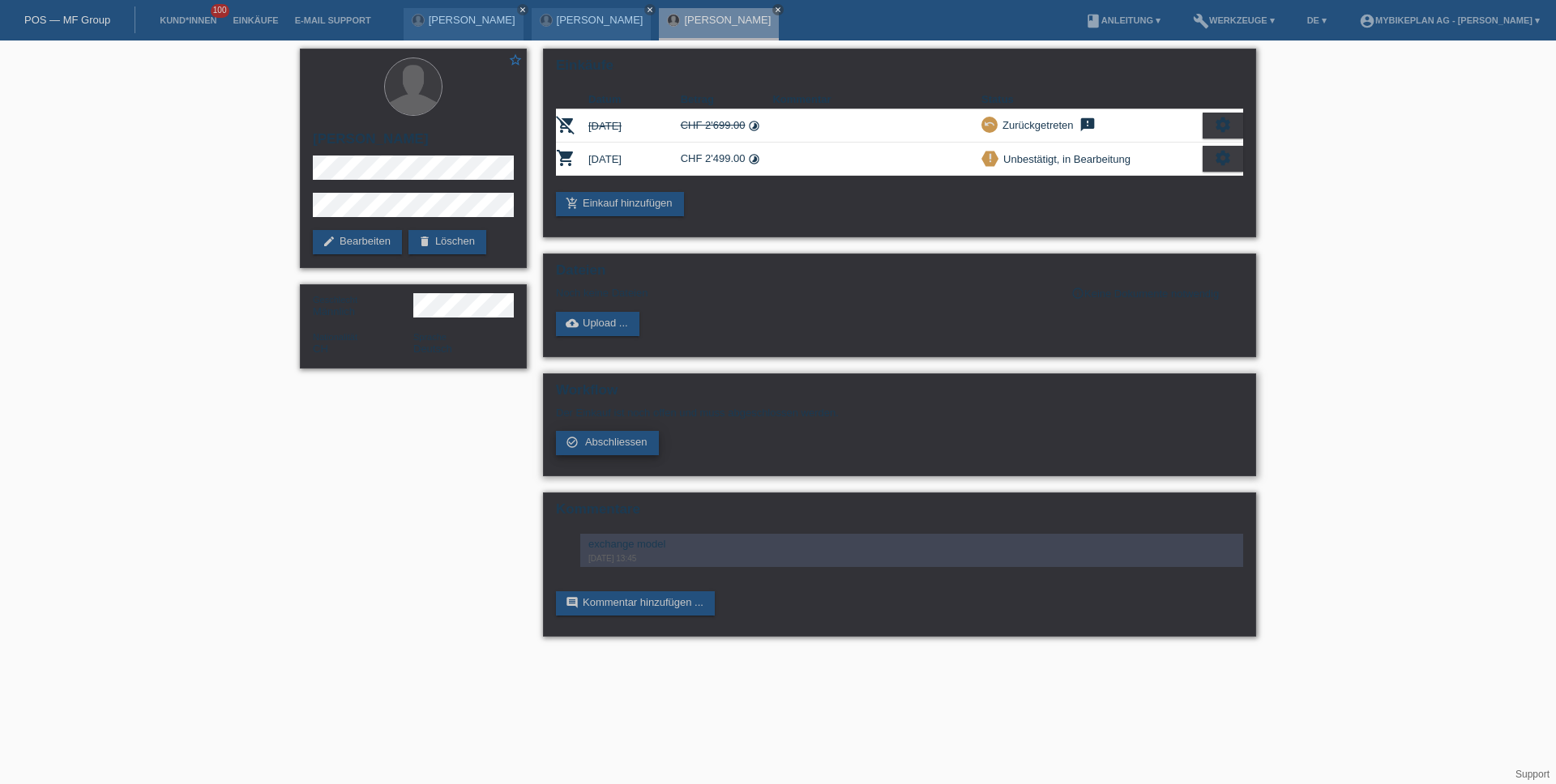
click at [631, 440] on span "Abschliessen" at bounding box center [616, 441] width 62 height 12
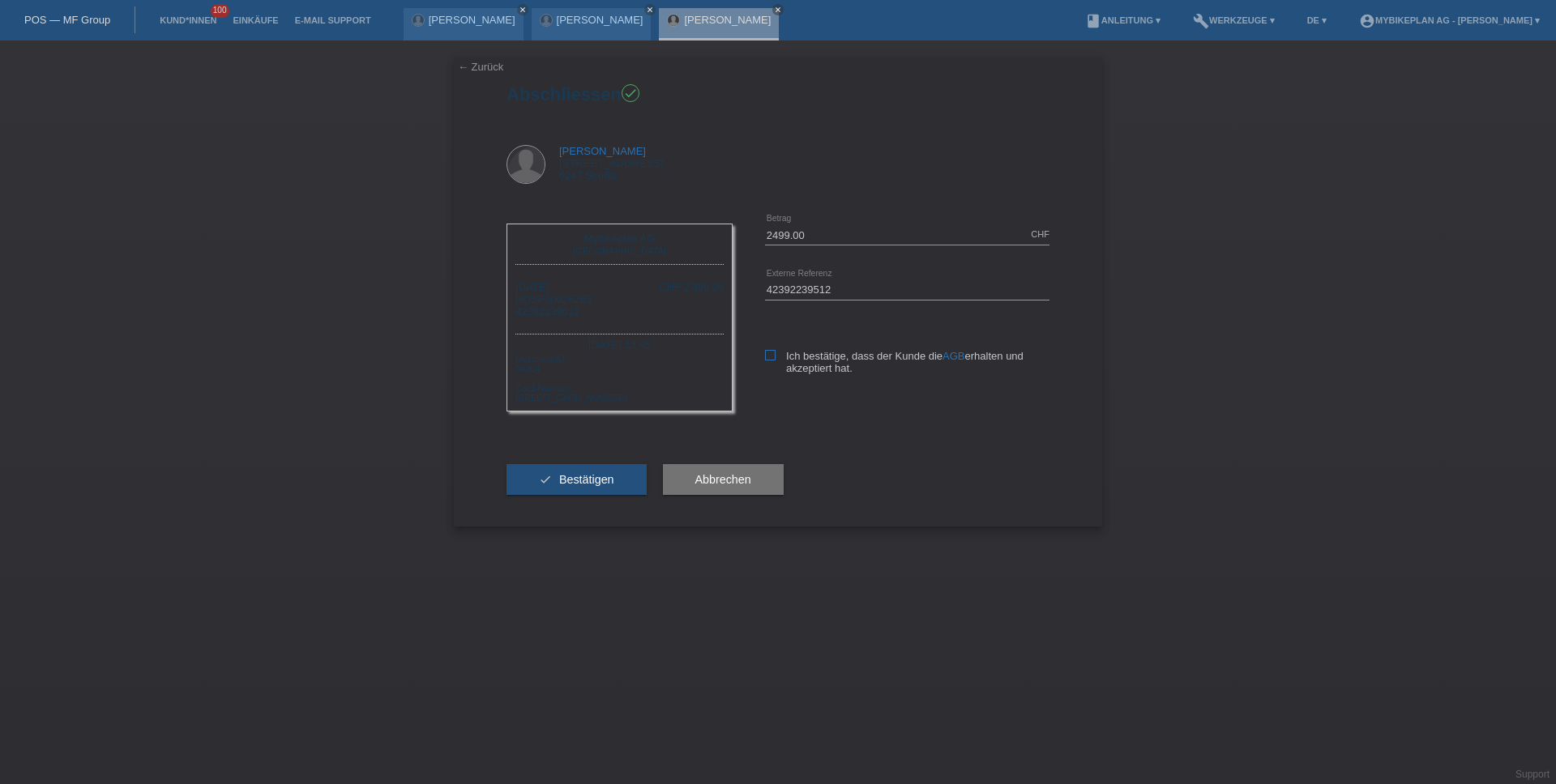
click at [779, 352] on label "Ich bestätige, dass der Kunde die AGB erhalten und akzeptiert hat." at bounding box center [907, 362] width 285 height 25
click at [775, 352] on input "Ich bestätige, dass der Kunde die AGB erhalten und akzeptiert hat." at bounding box center [771, 356] width 11 height 11
checkbox input "true"
click at [628, 480] on button "check Bestätigen" at bounding box center [576, 479] width 140 height 31
